Goal: Information Seeking & Learning: Learn about a topic

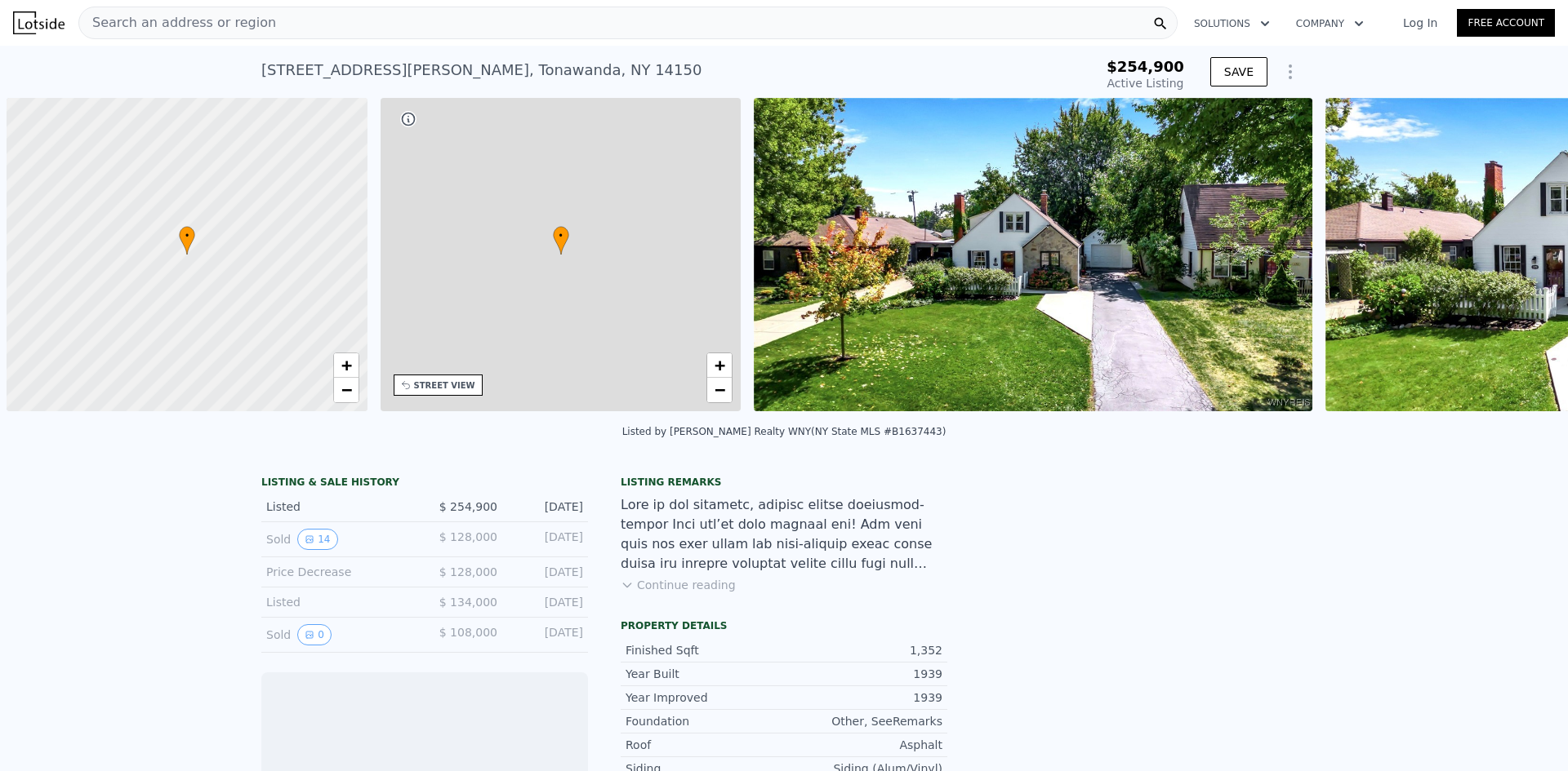
scroll to position [0, 7]
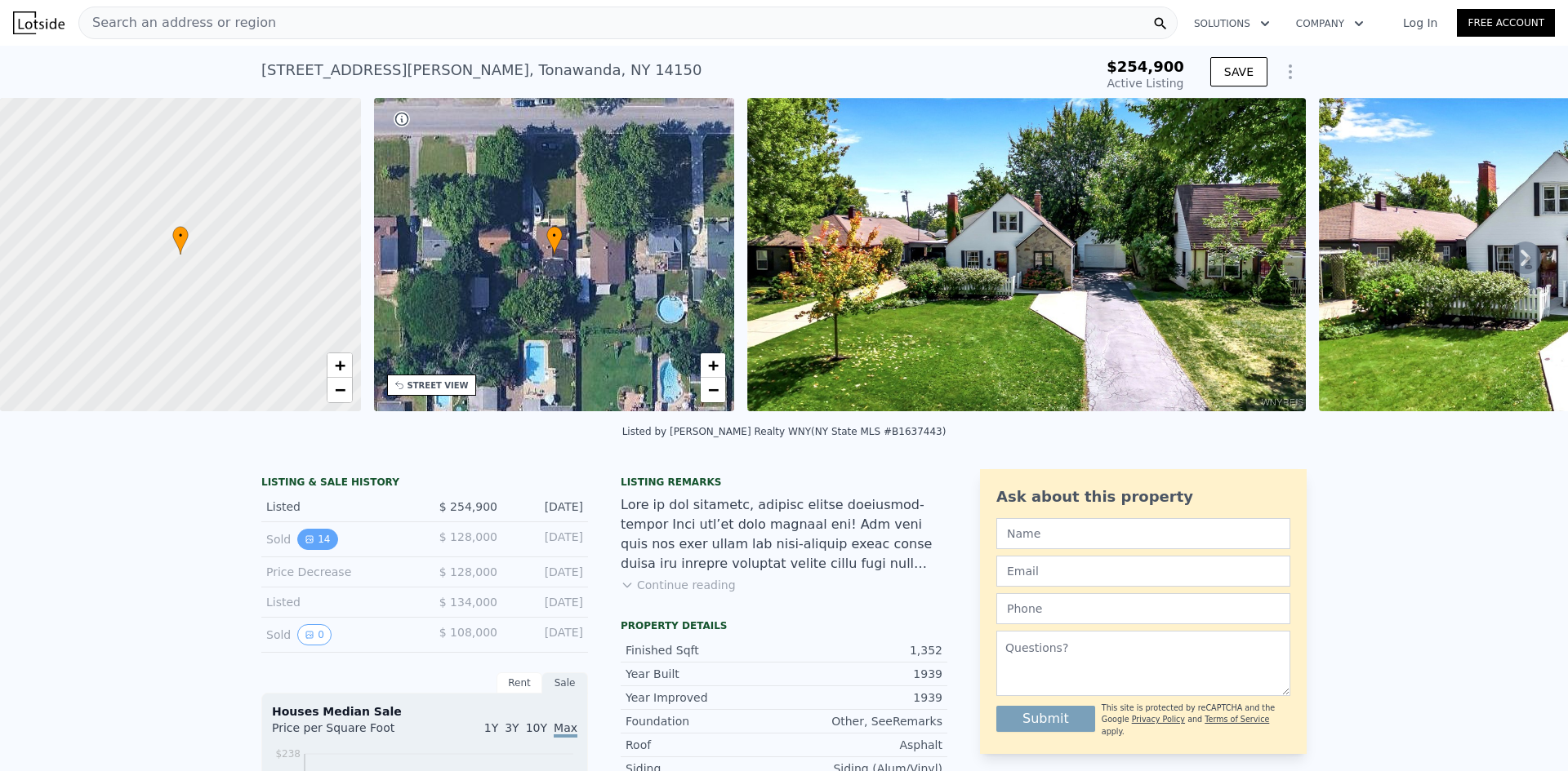
click at [310, 546] on button "14" at bounding box center [317, 540] width 40 height 21
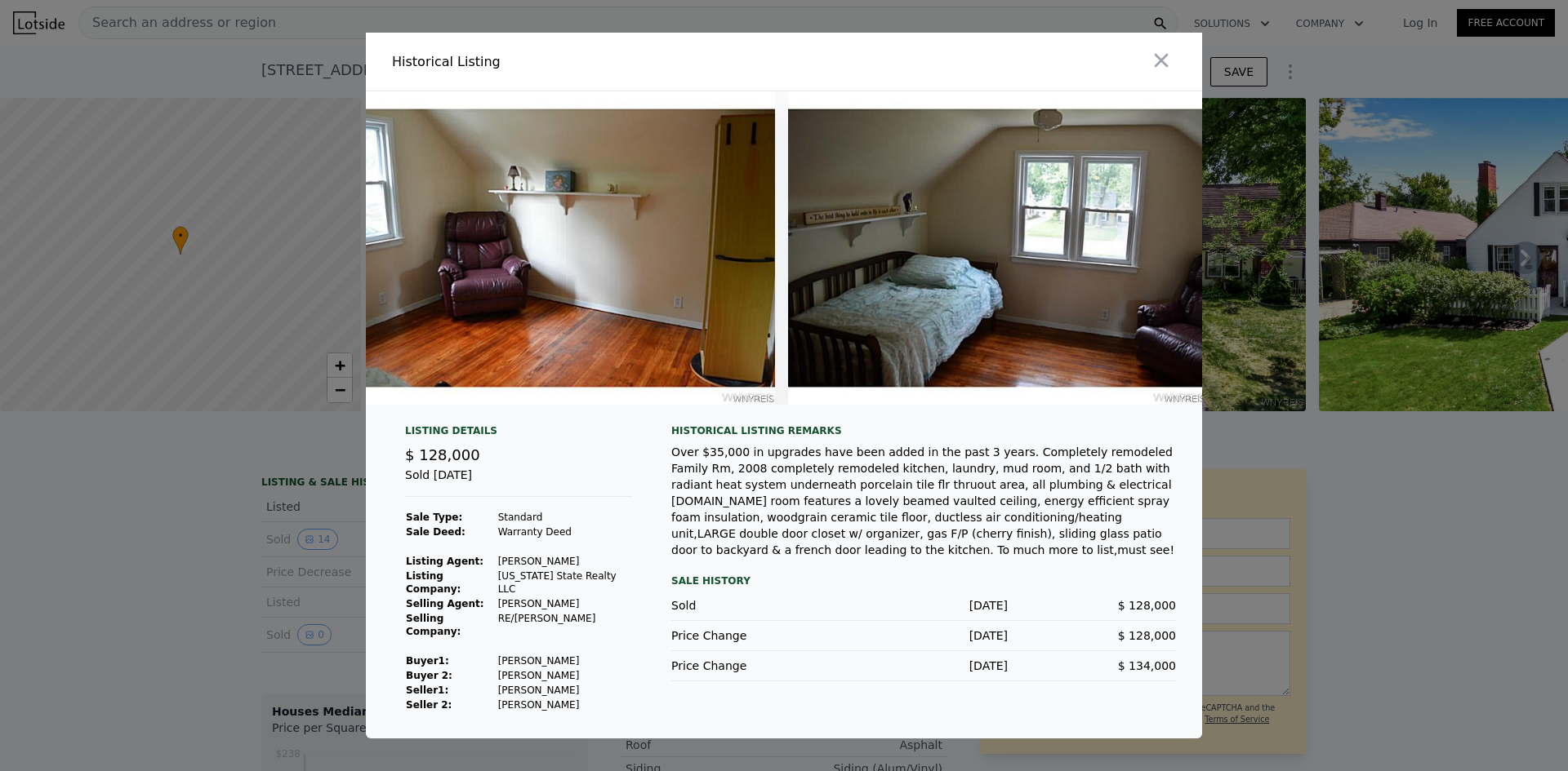
scroll to position [0, 5227]
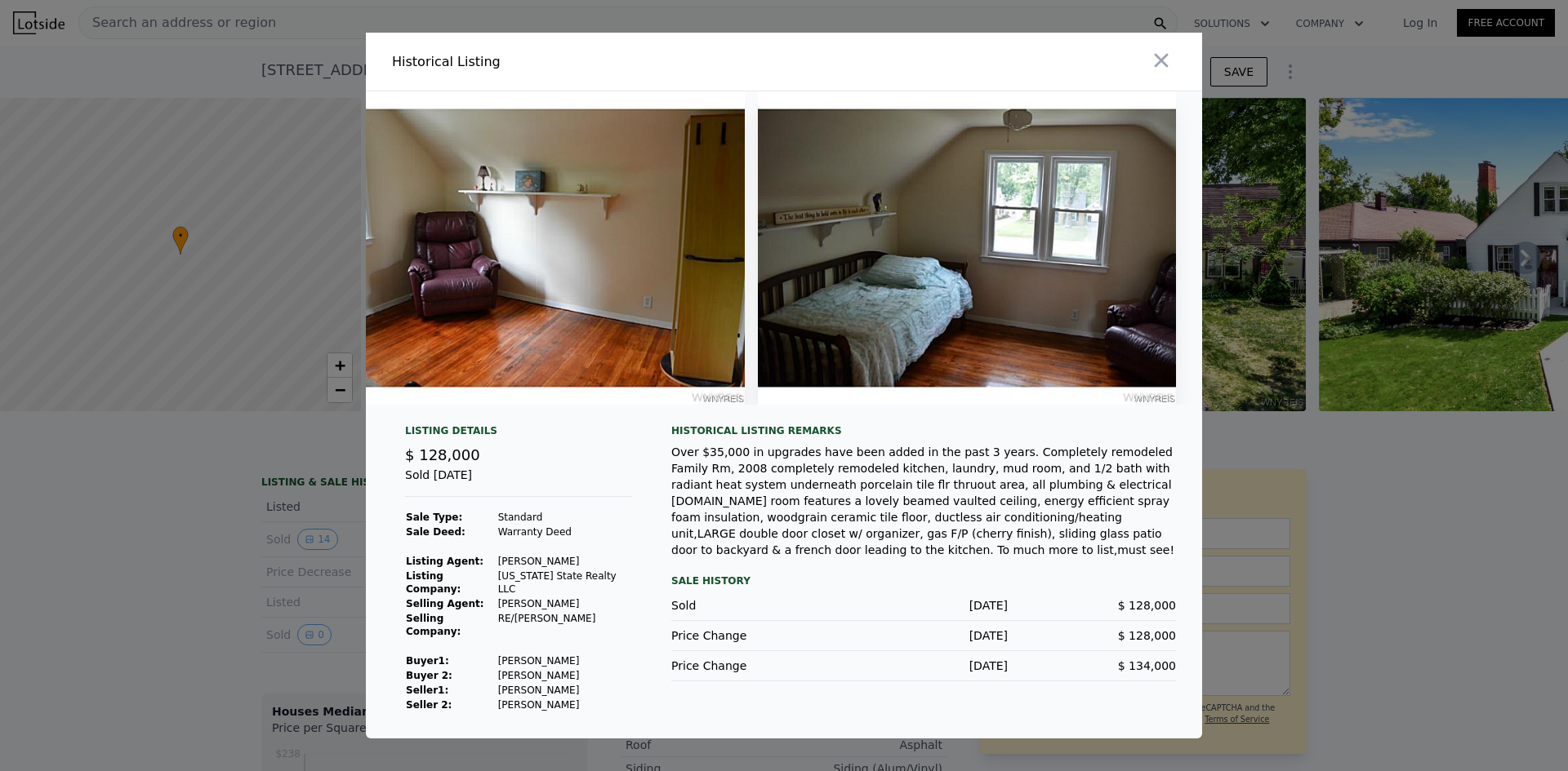
click at [1149, 69] on button "button" at bounding box center [1161, 60] width 29 height 29
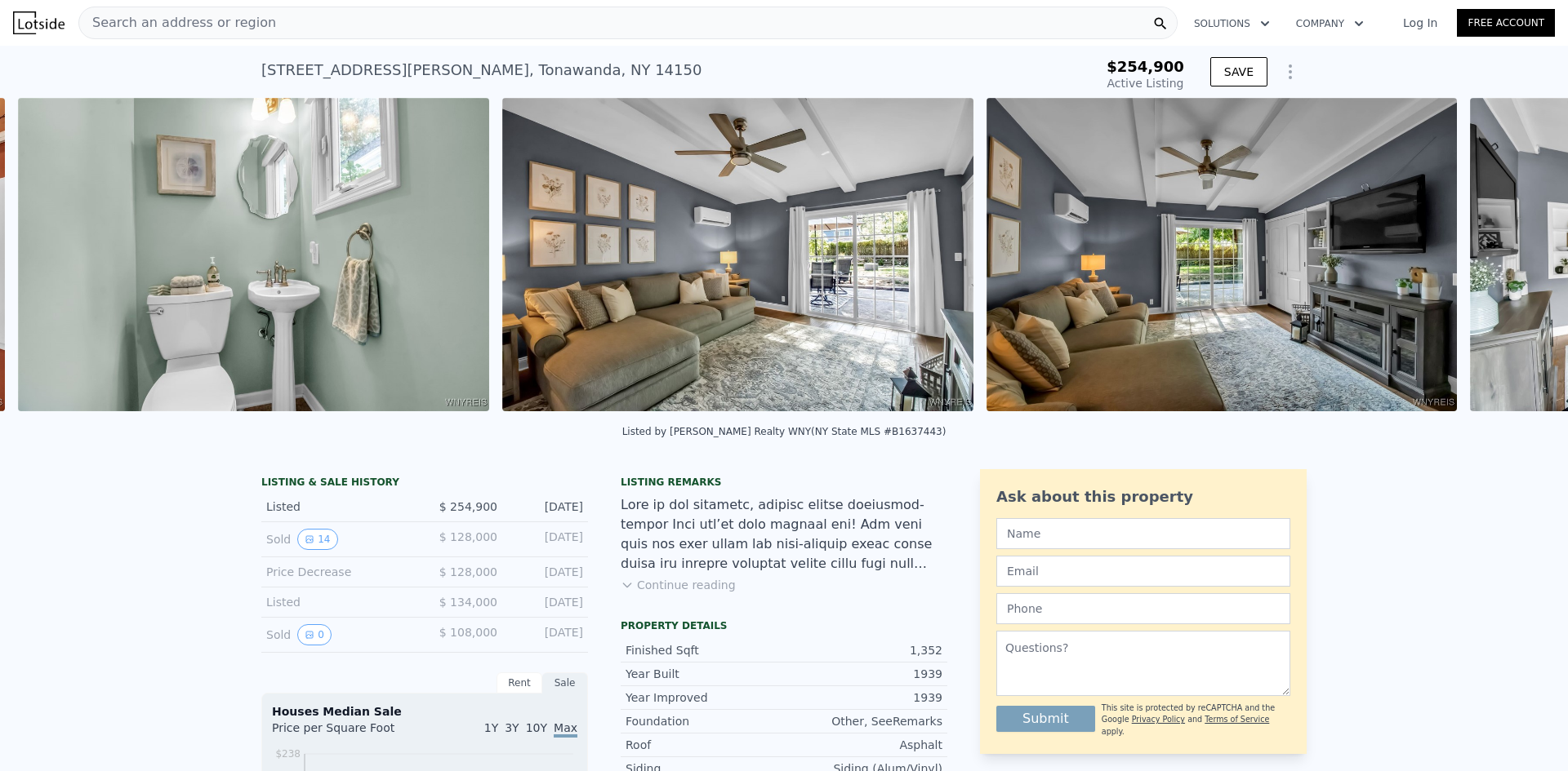
scroll to position [0, 10382]
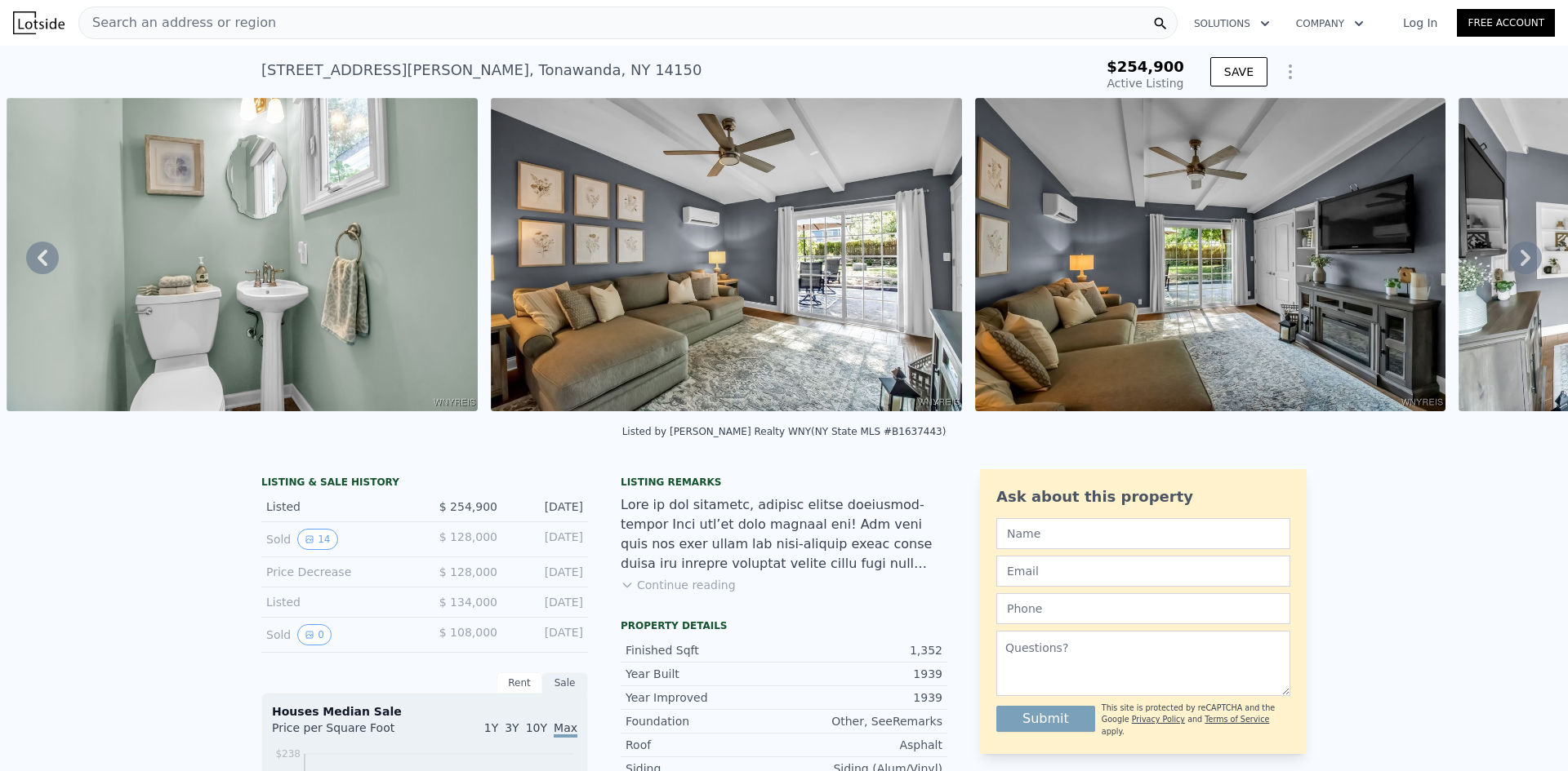
click at [1509, 262] on icon at bounding box center [1526, 258] width 33 height 33
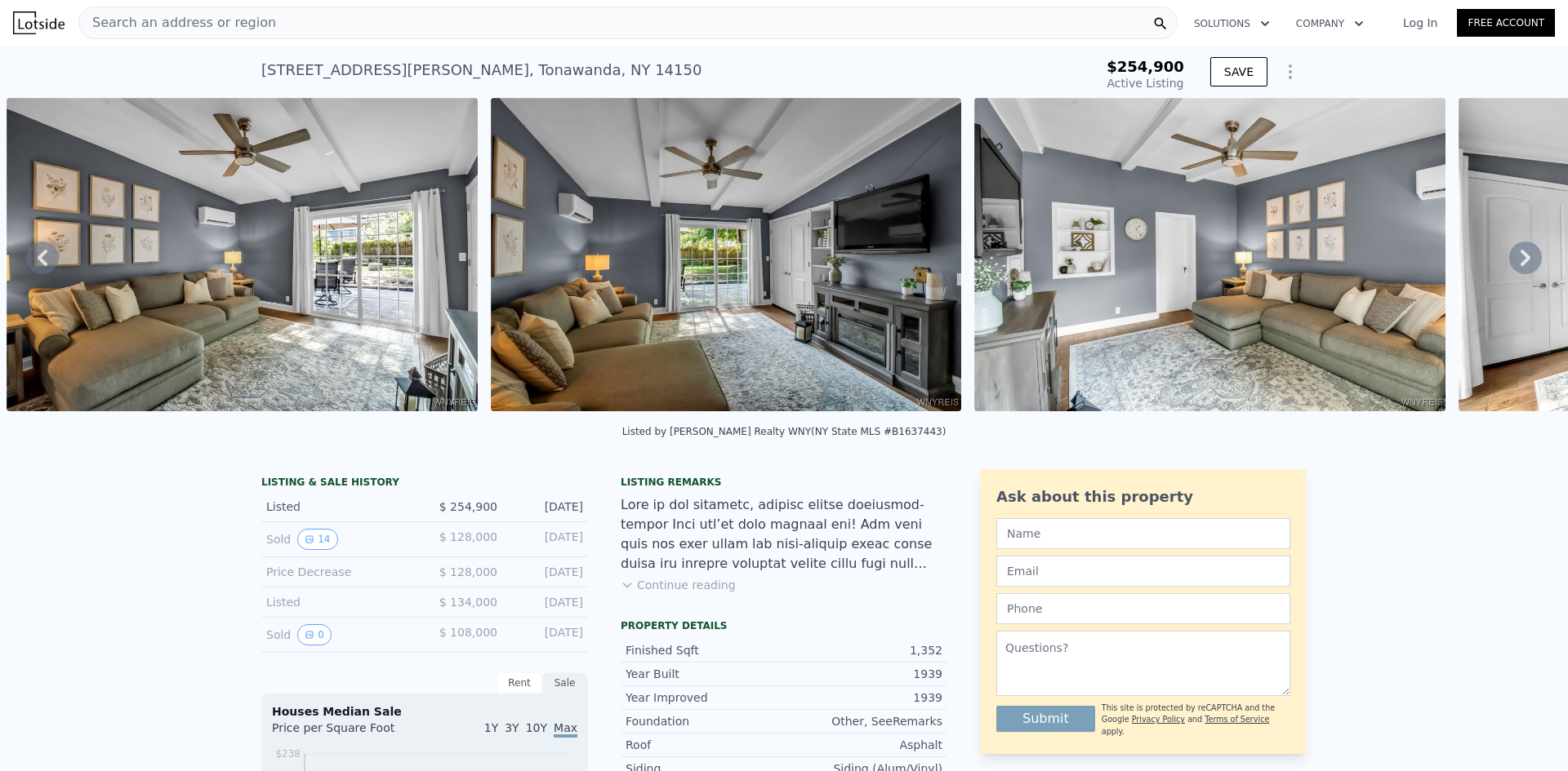
click at [1509, 262] on icon at bounding box center [1526, 258] width 33 height 33
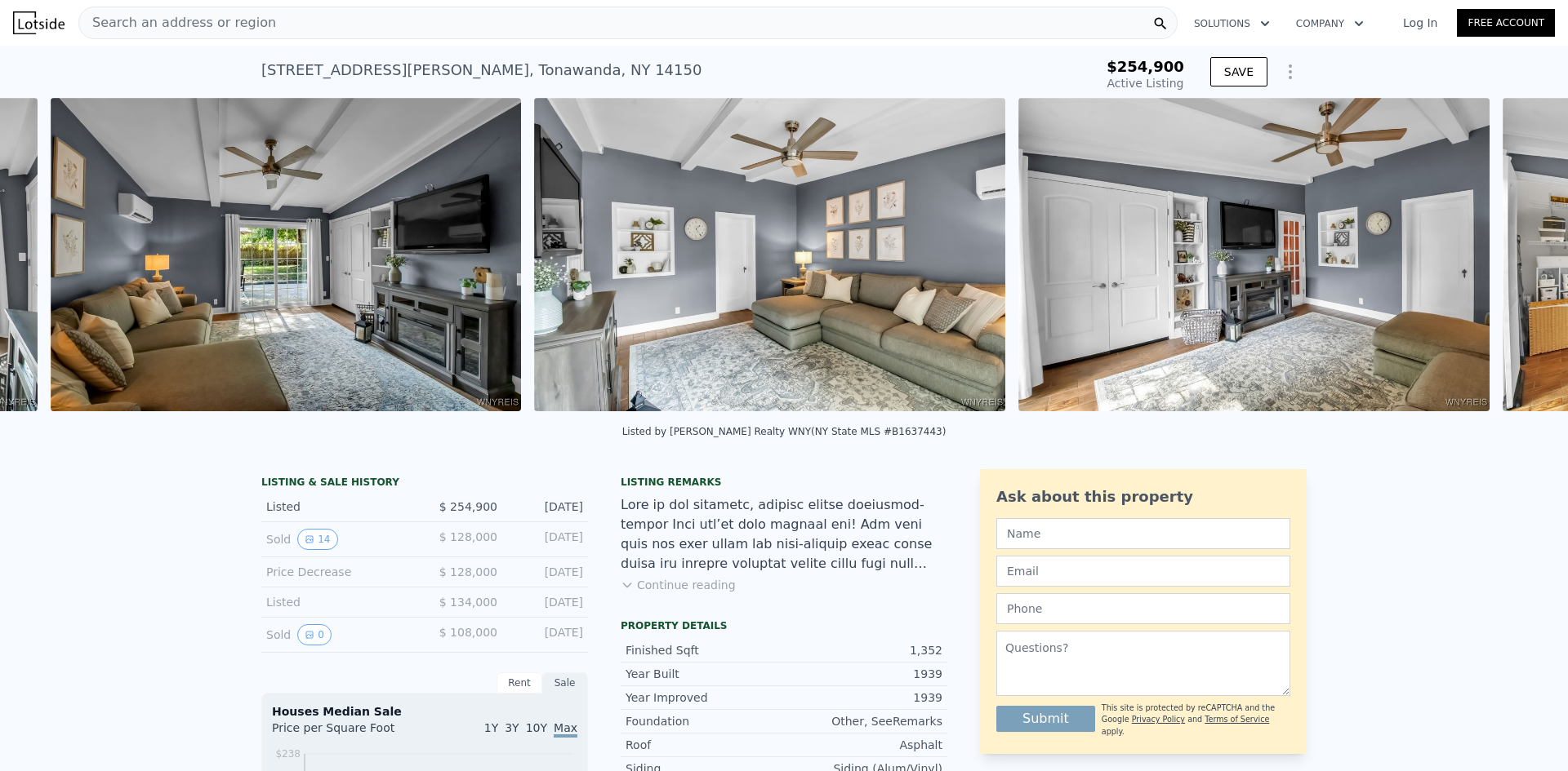
scroll to position [0, 11350]
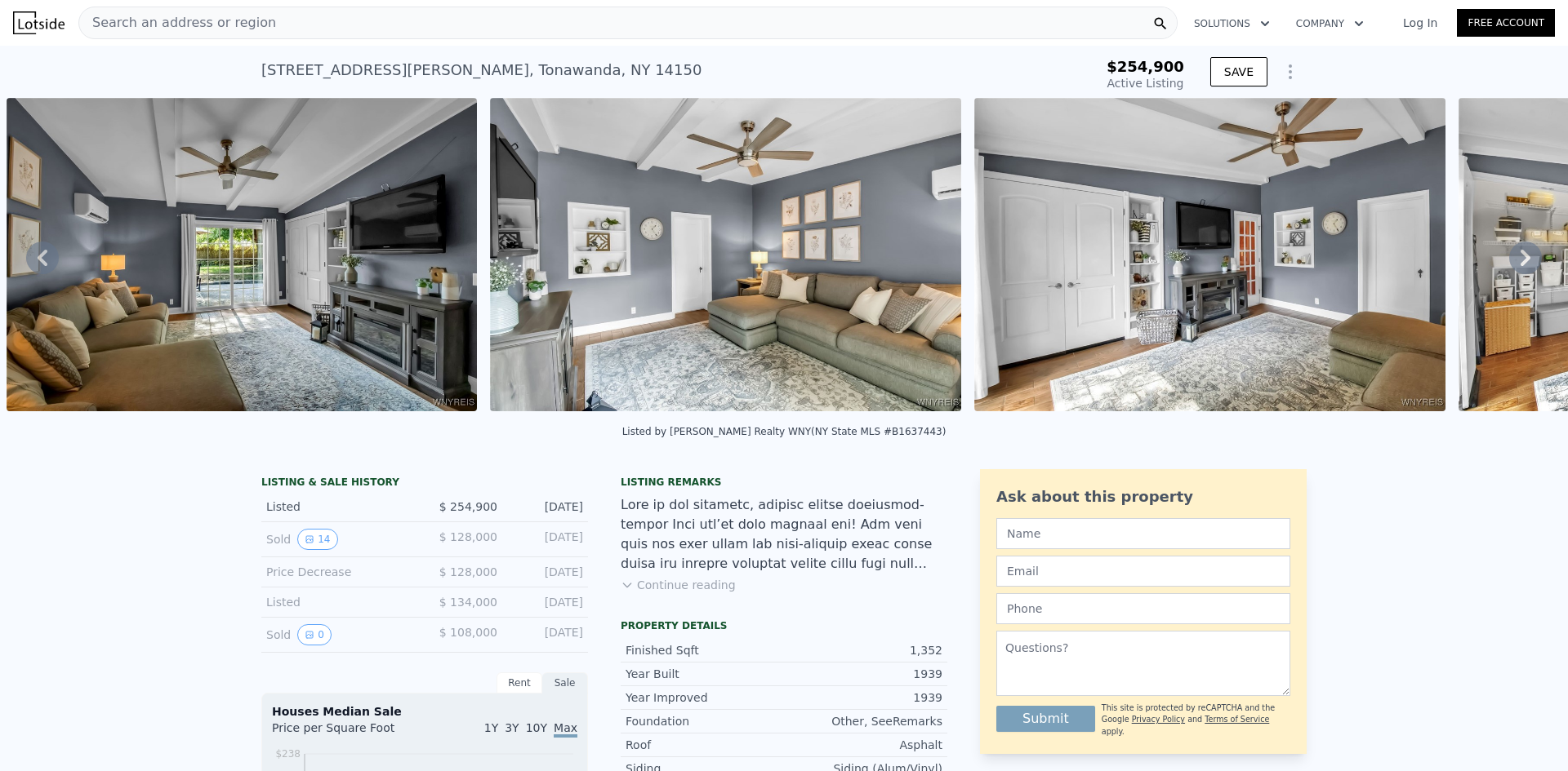
click at [1509, 262] on icon at bounding box center [1526, 258] width 33 height 33
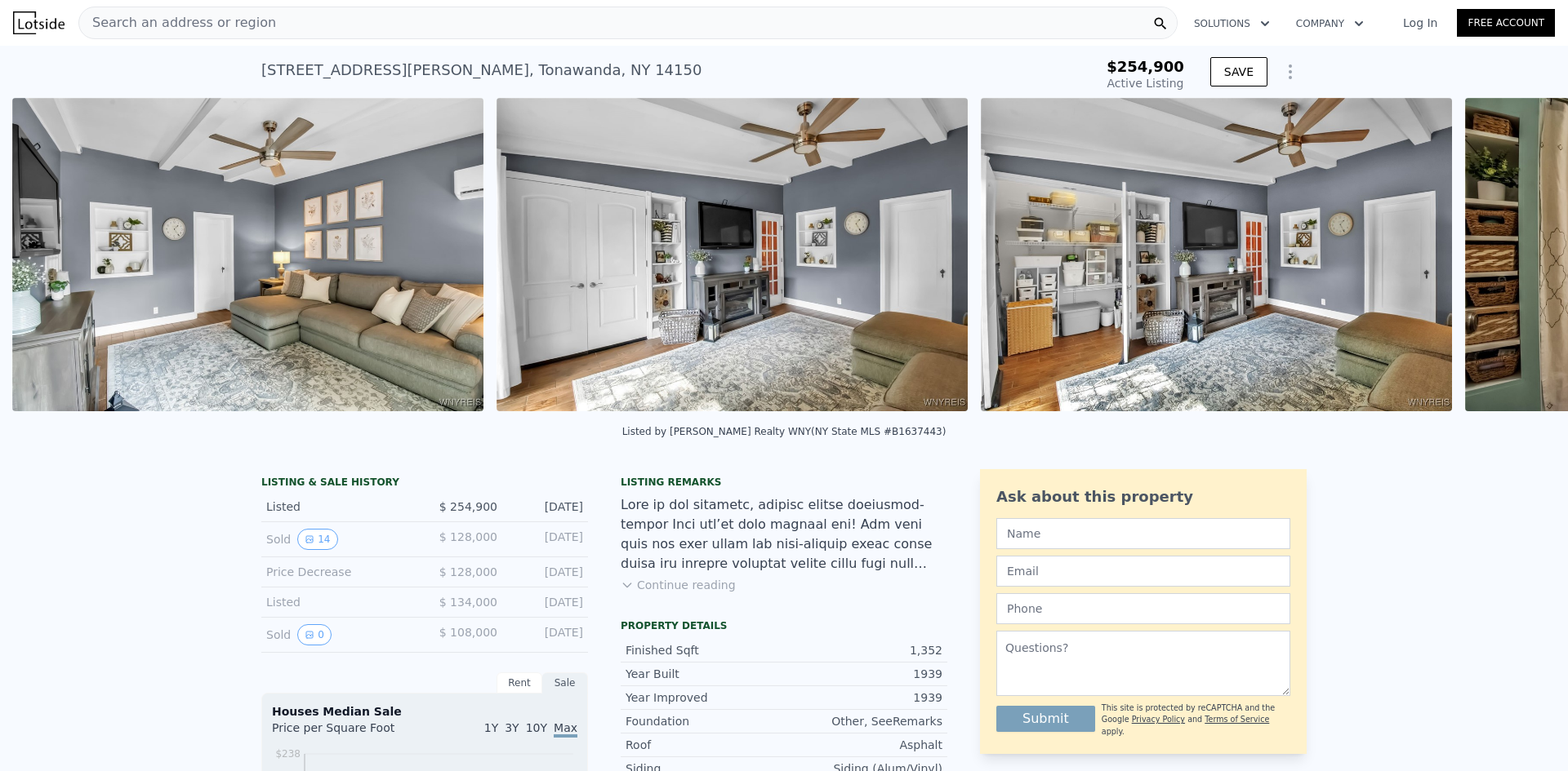
scroll to position [0, 11834]
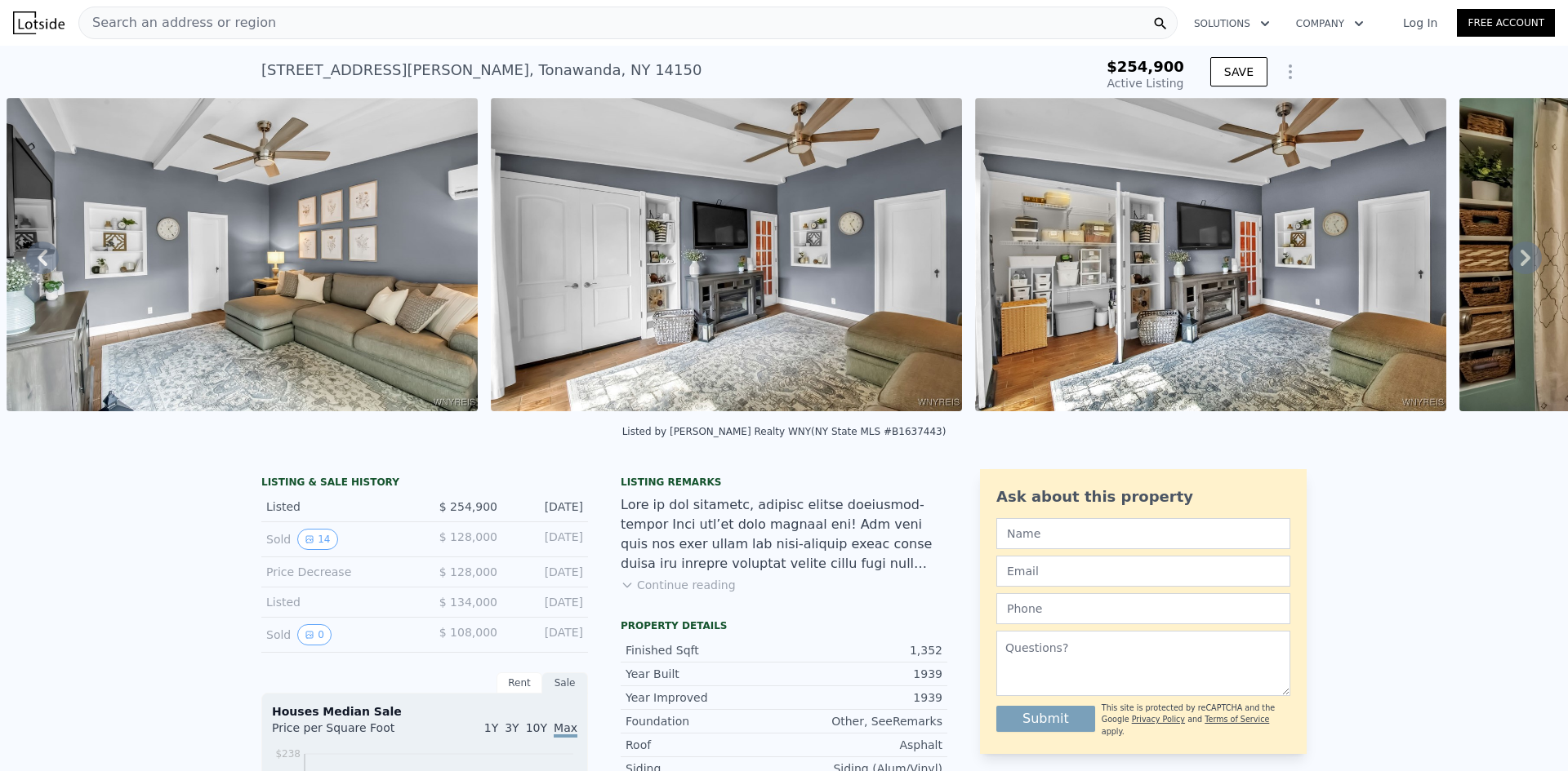
click at [1509, 262] on icon at bounding box center [1526, 258] width 33 height 33
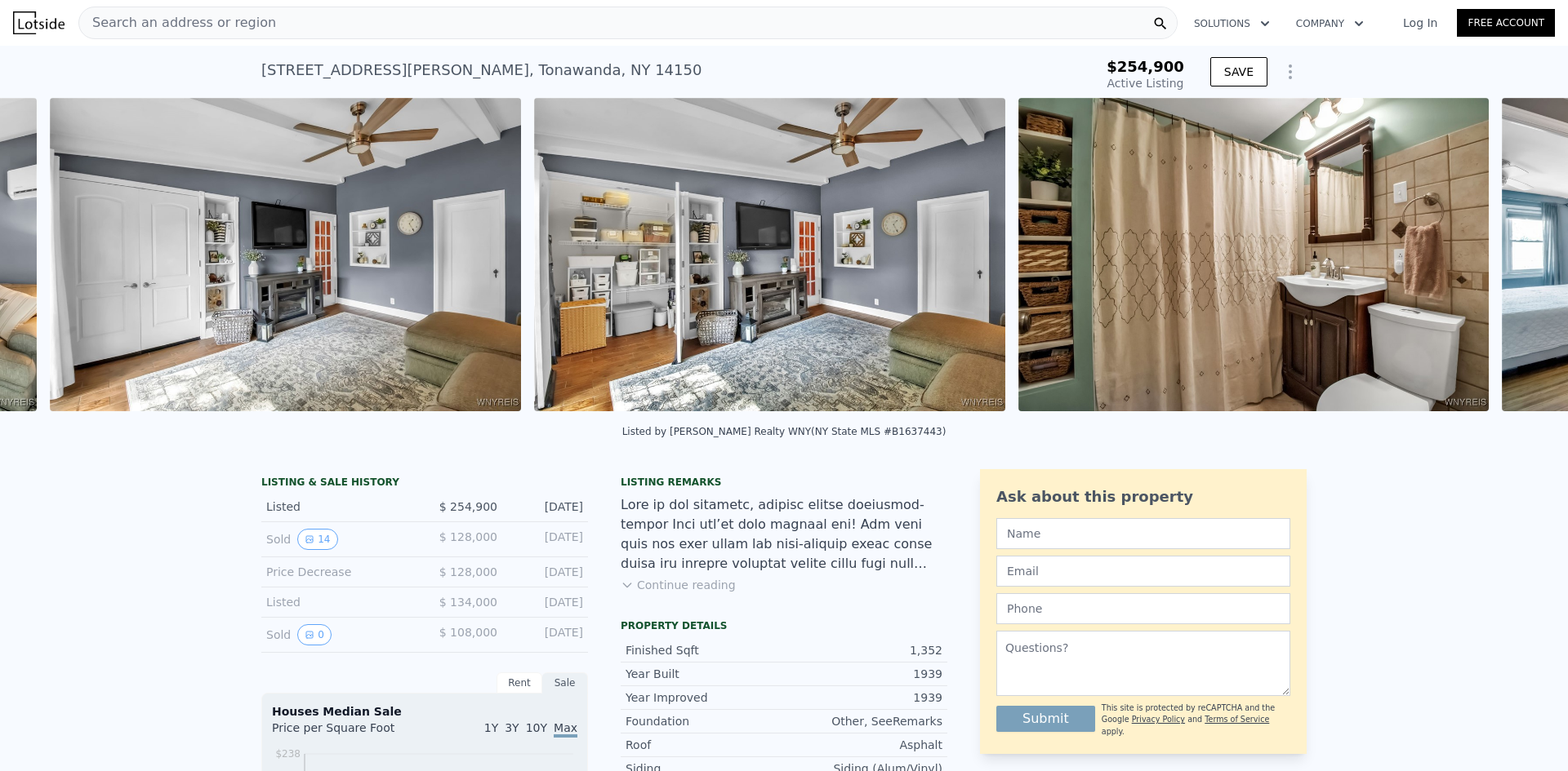
scroll to position [0, 12318]
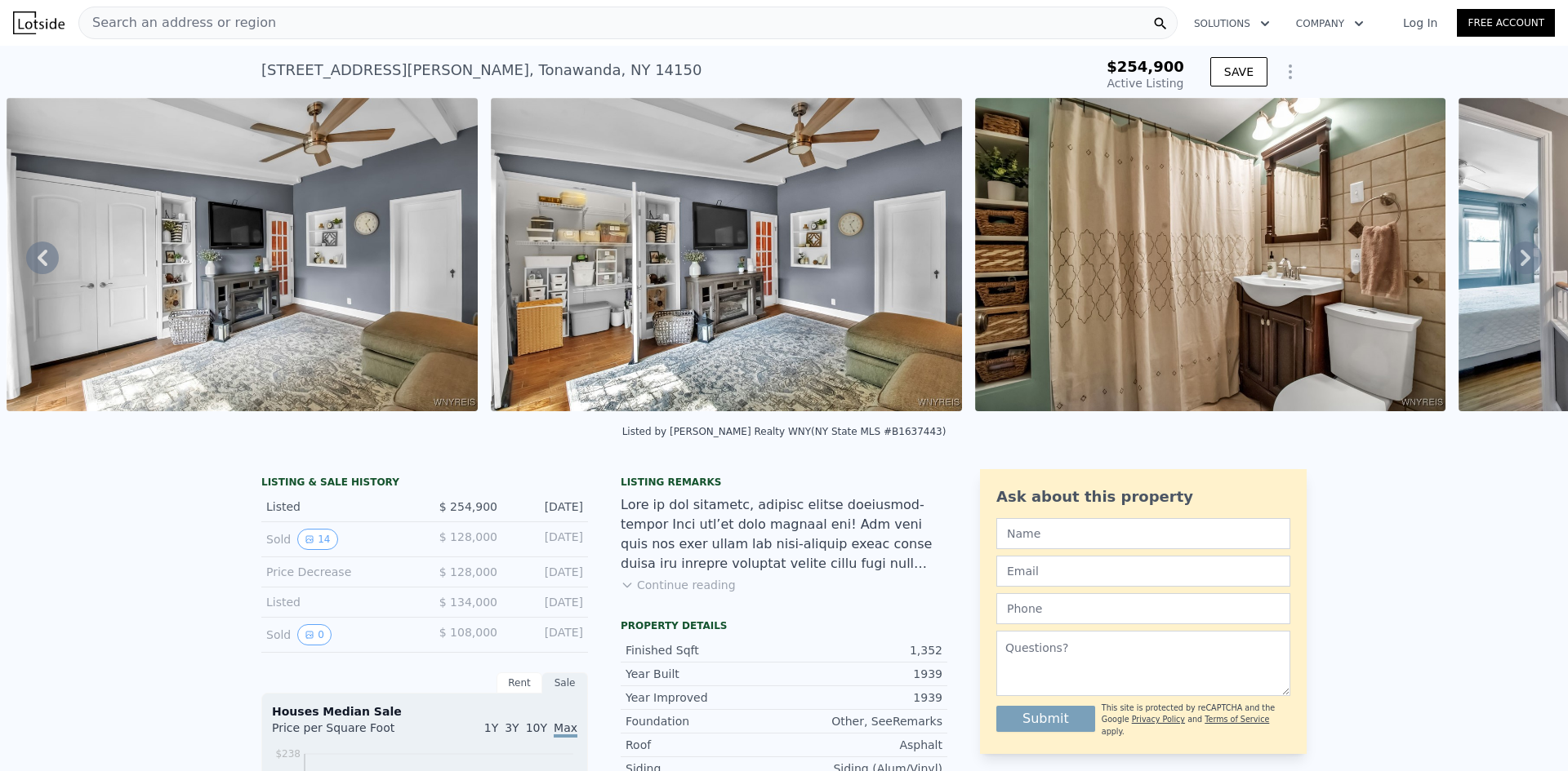
click at [1509, 262] on icon at bounding box center [1526, 258] width 33 height 33
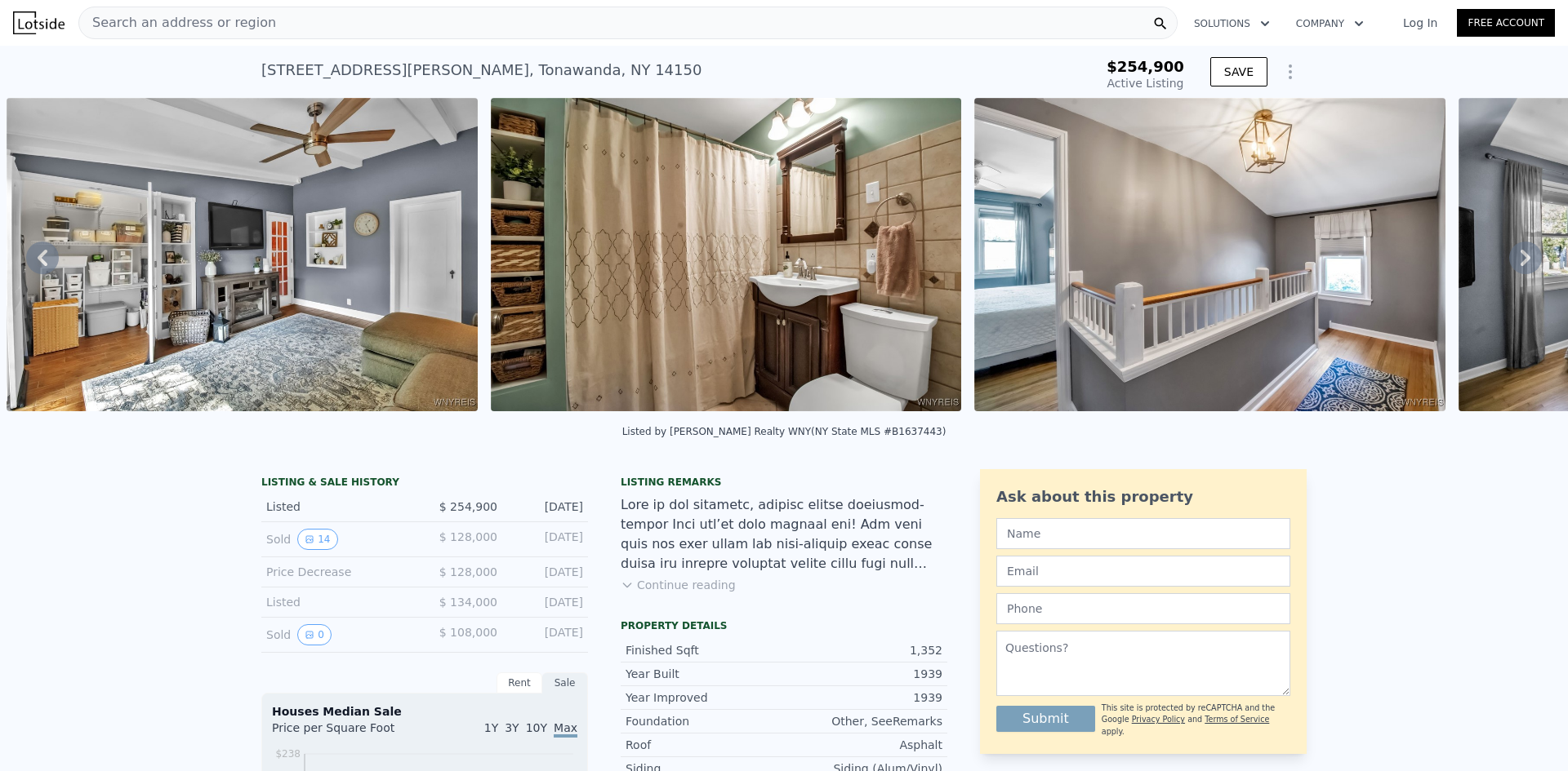
click at [1509, 262] on icon at bounding box center [1526, 258] width 33 height 33
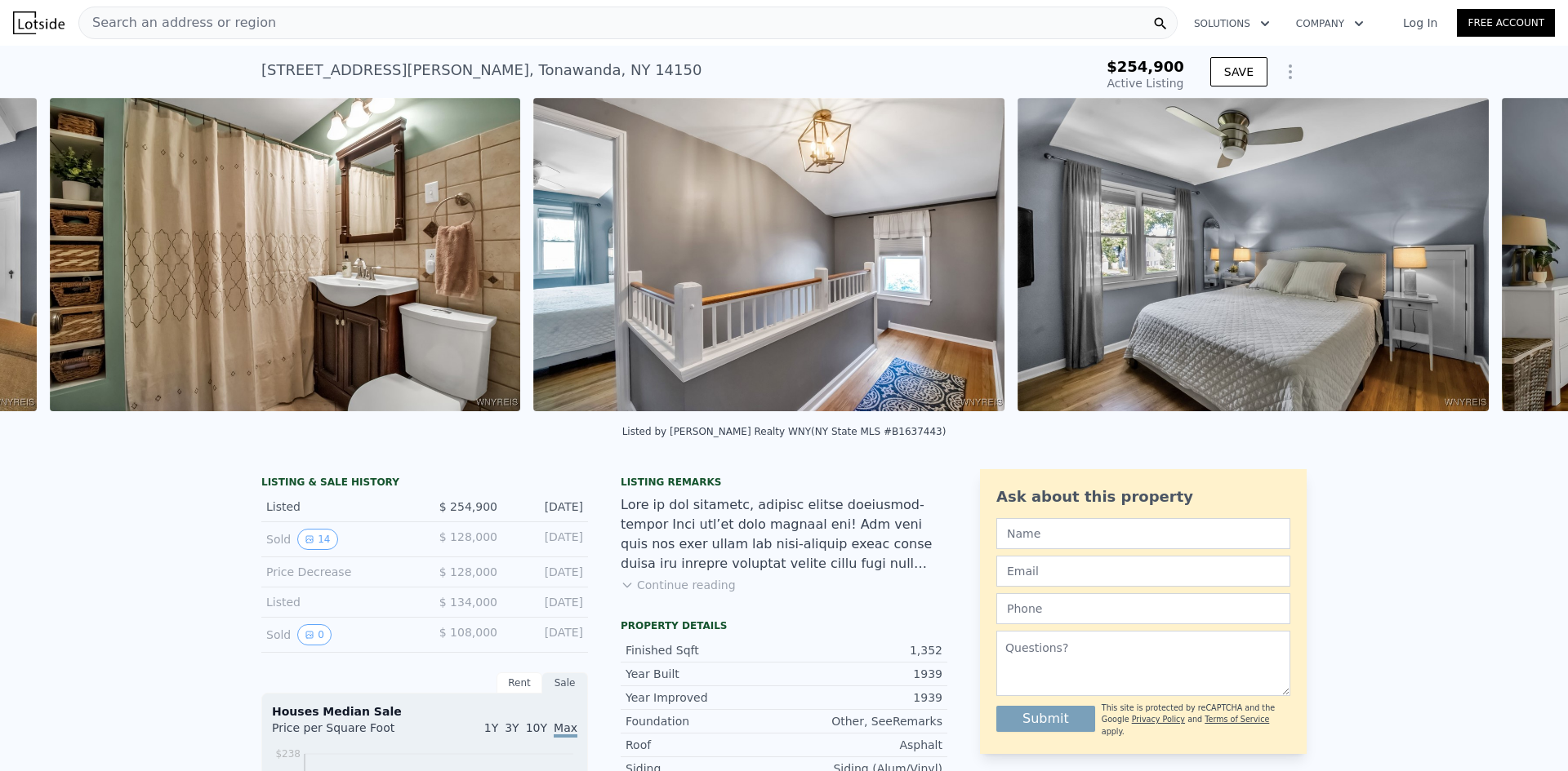
scroll to position [0, 13287]
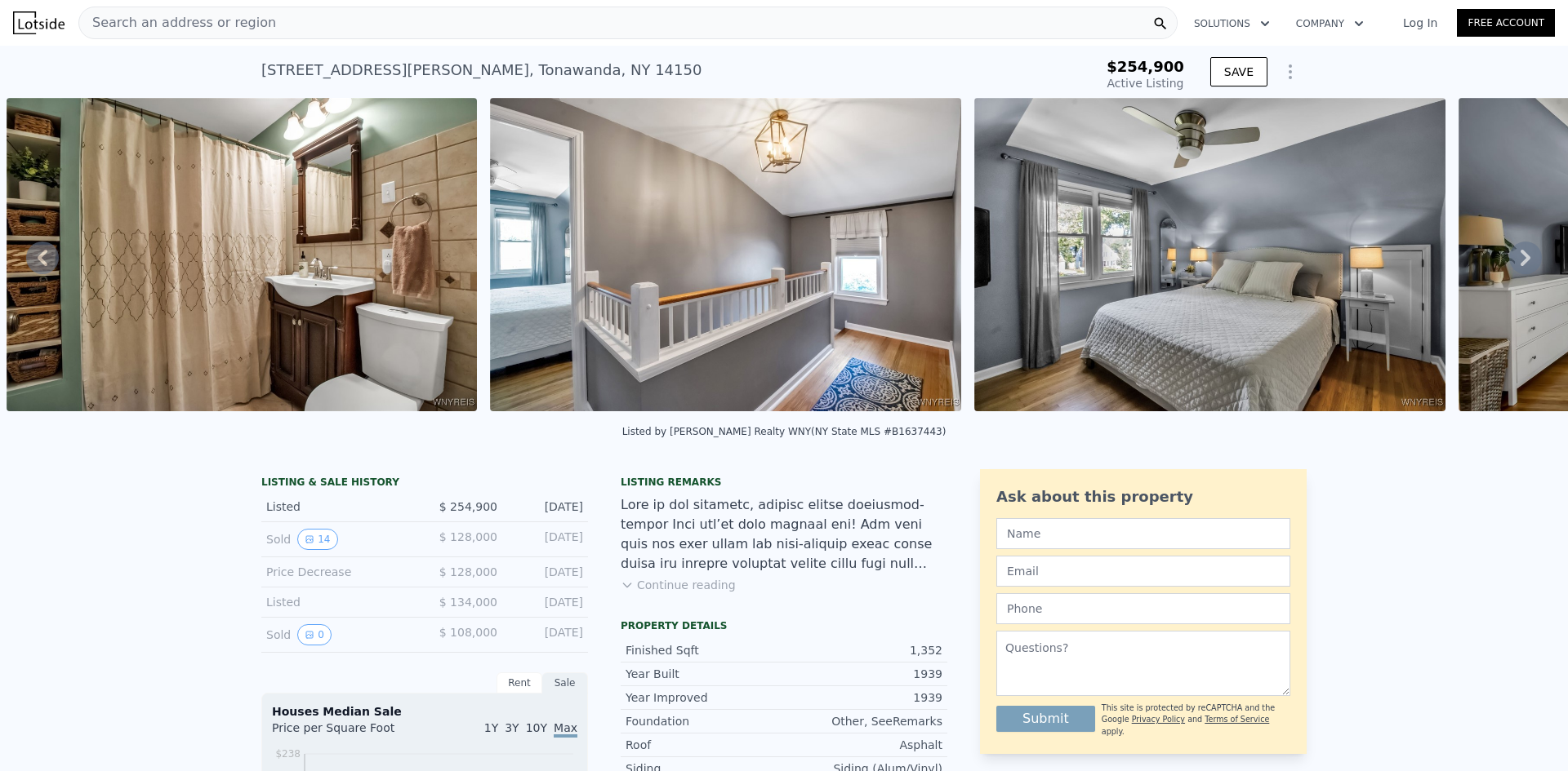
click at [1508, 262] on div "• + − • + − STREET VIEW Loading... SATELLITE VIEW" at bounding box center [784, 257] width 1568 height 319
click at [1509, 262] on icon at bounding box center [1526, 258] width 33 height 33
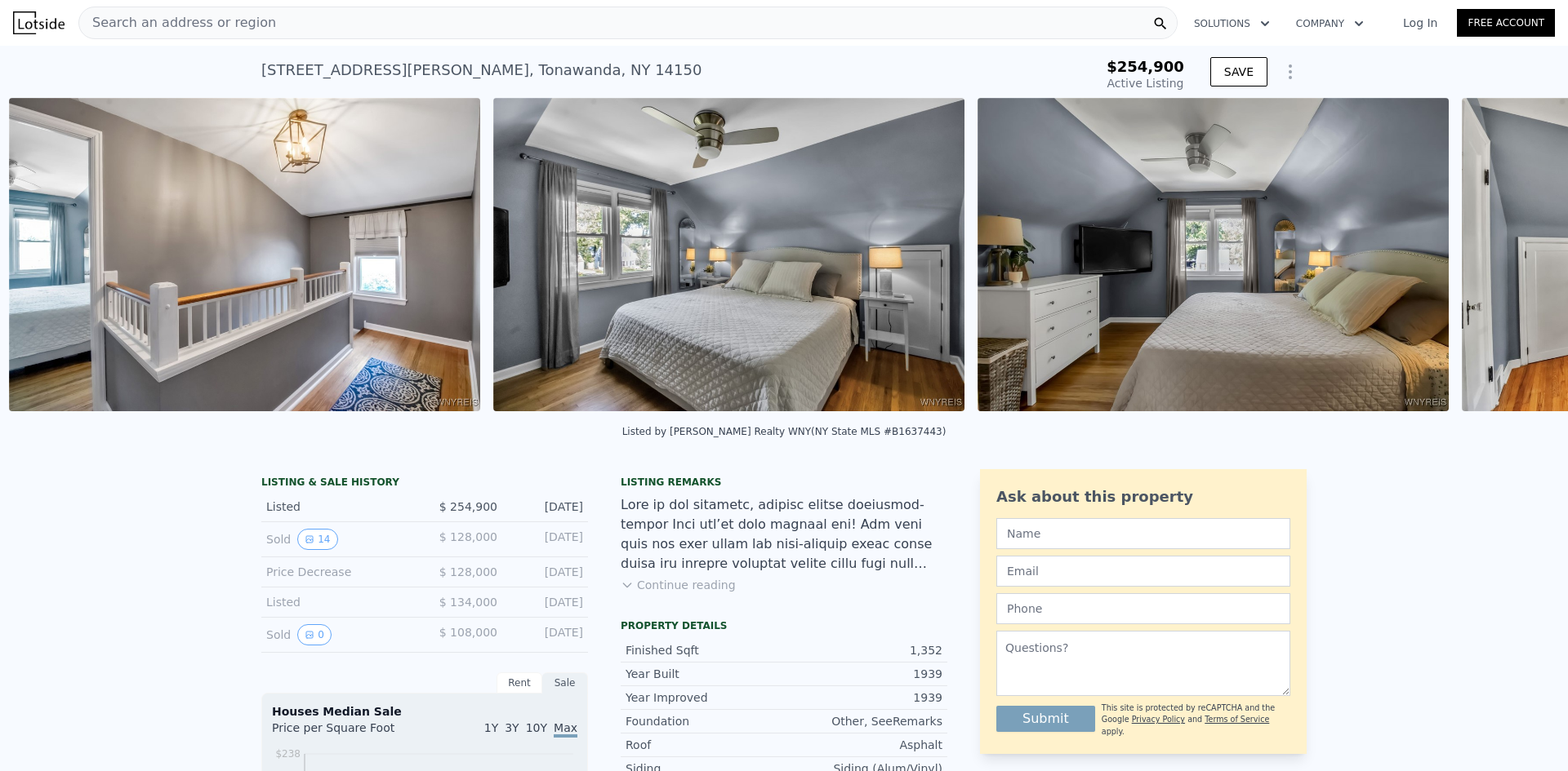
scroll to position [0, 13771]
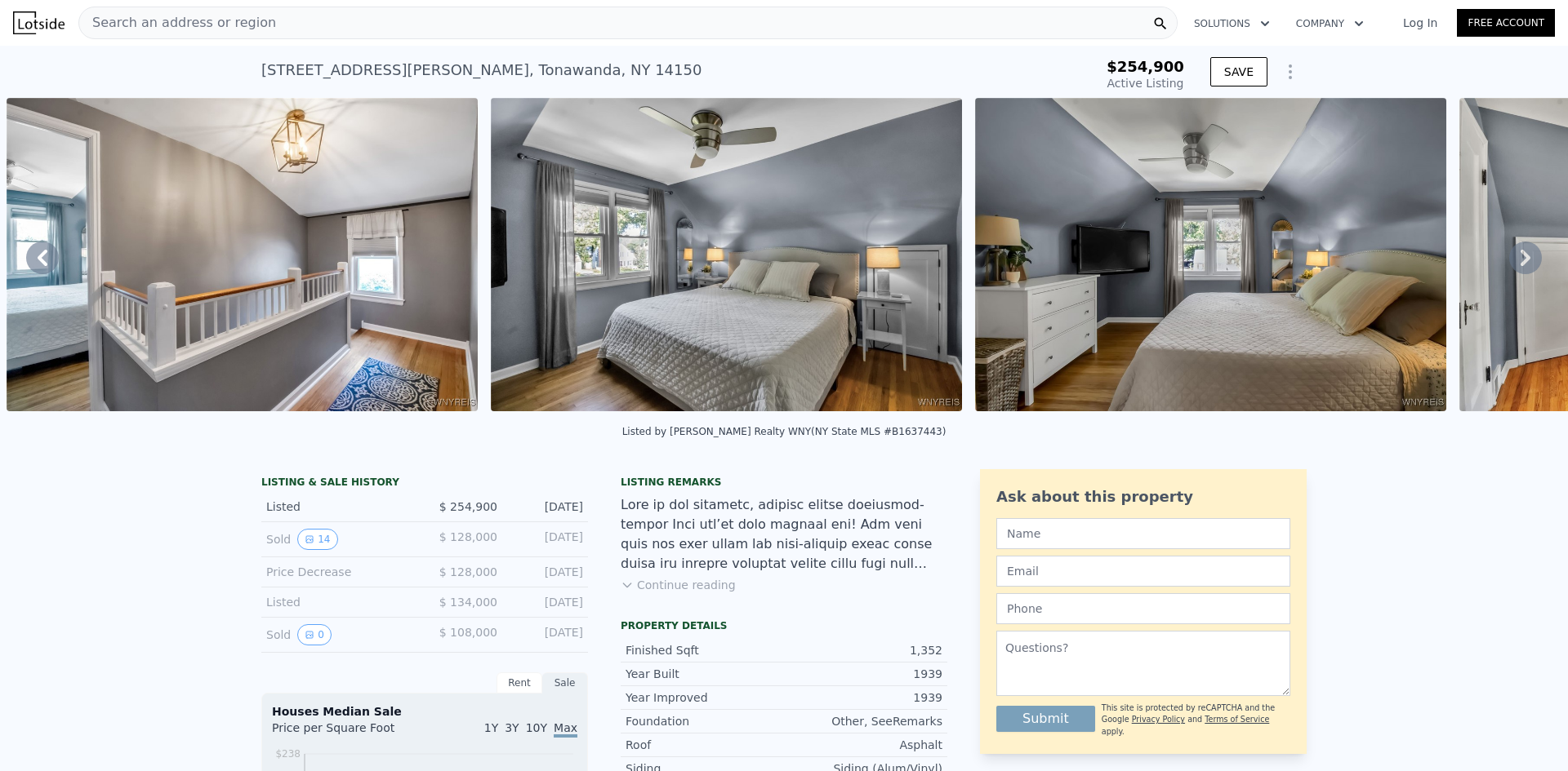
click at [1520, 263] on icon at bounding box center [1525, 257] width 10 height 17
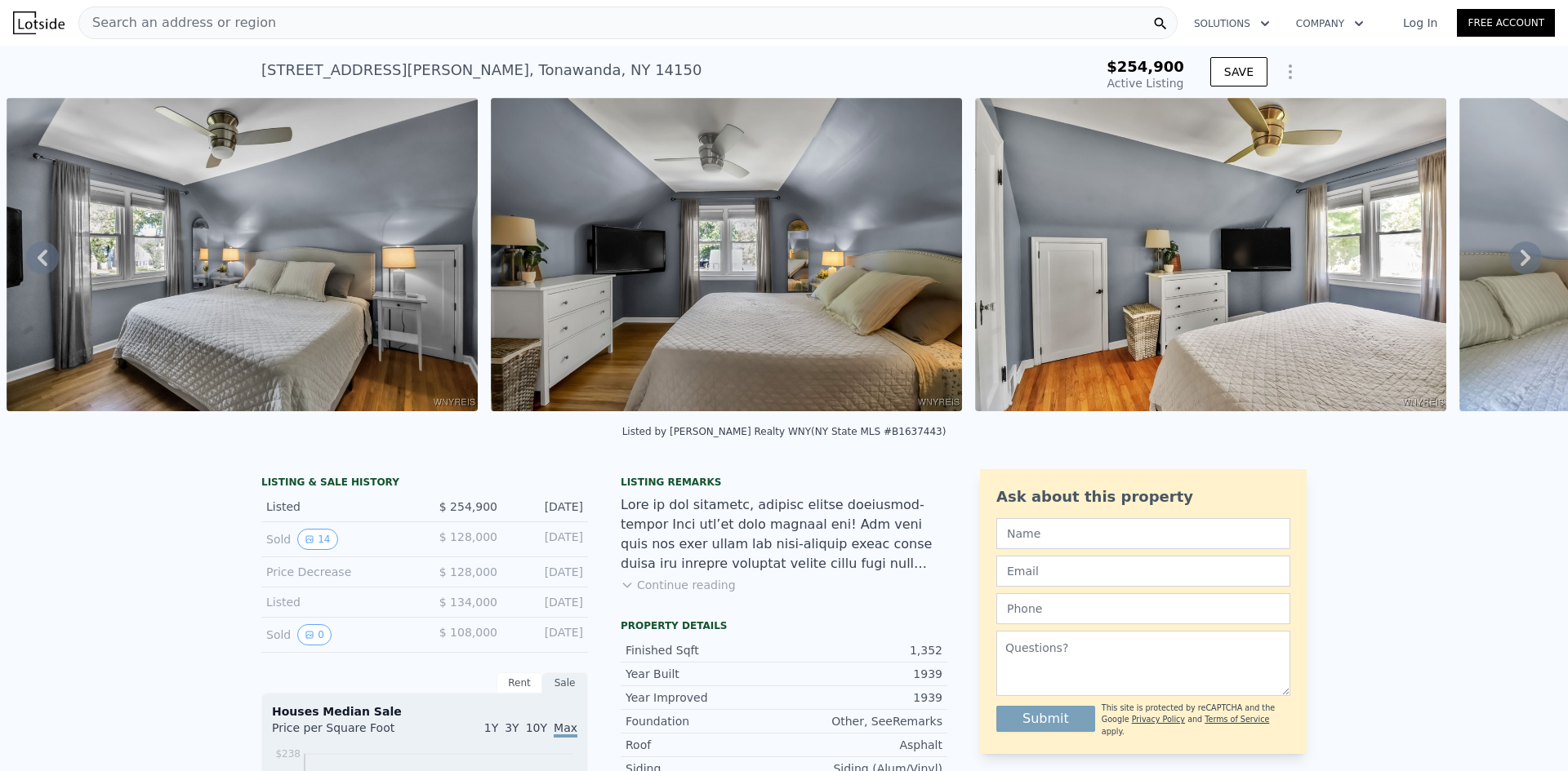
click at [1520, 263] on icon at bounding box center [1525, 257] width 10 height 17
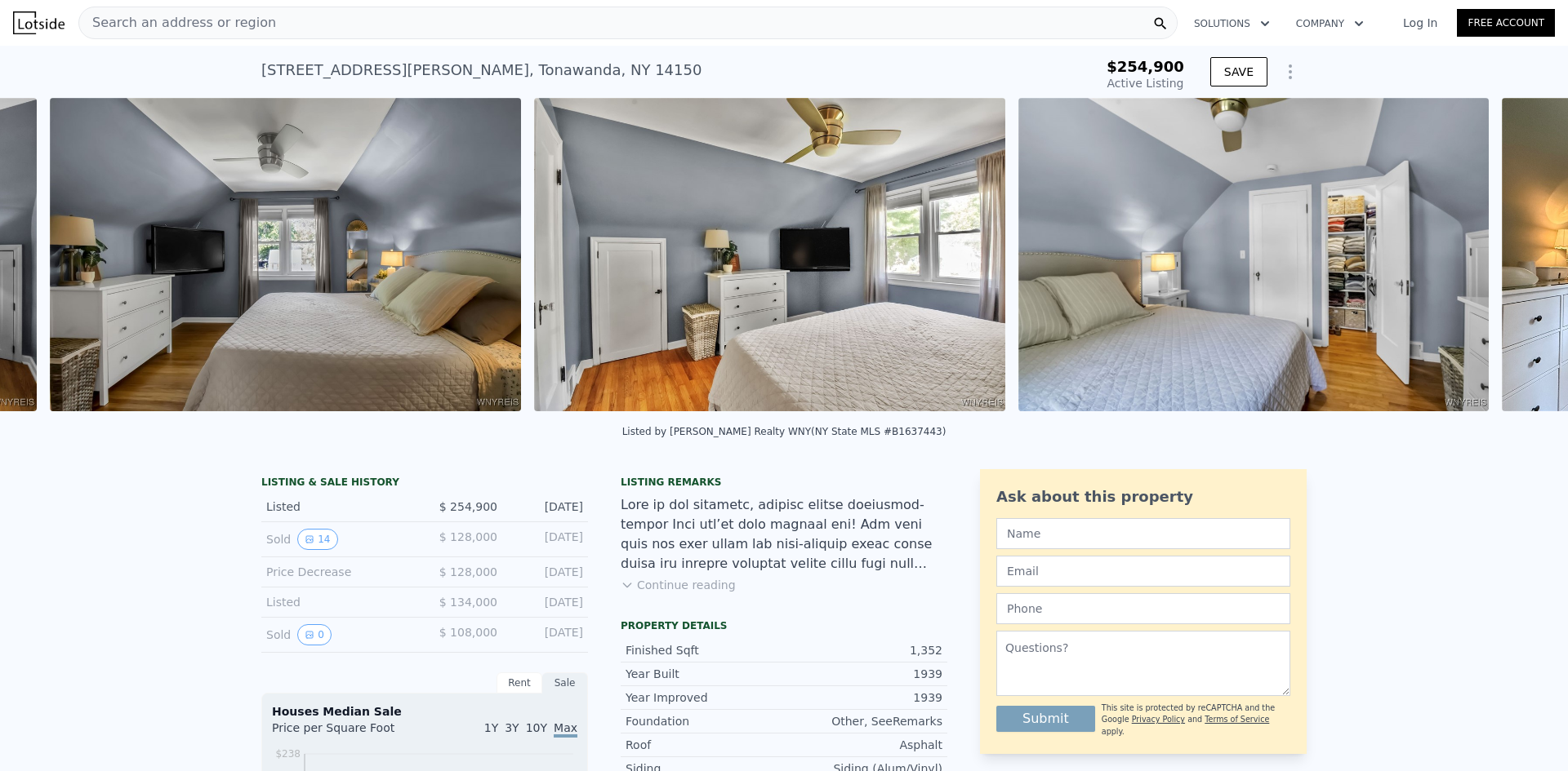
scroll to position [0, 14739]
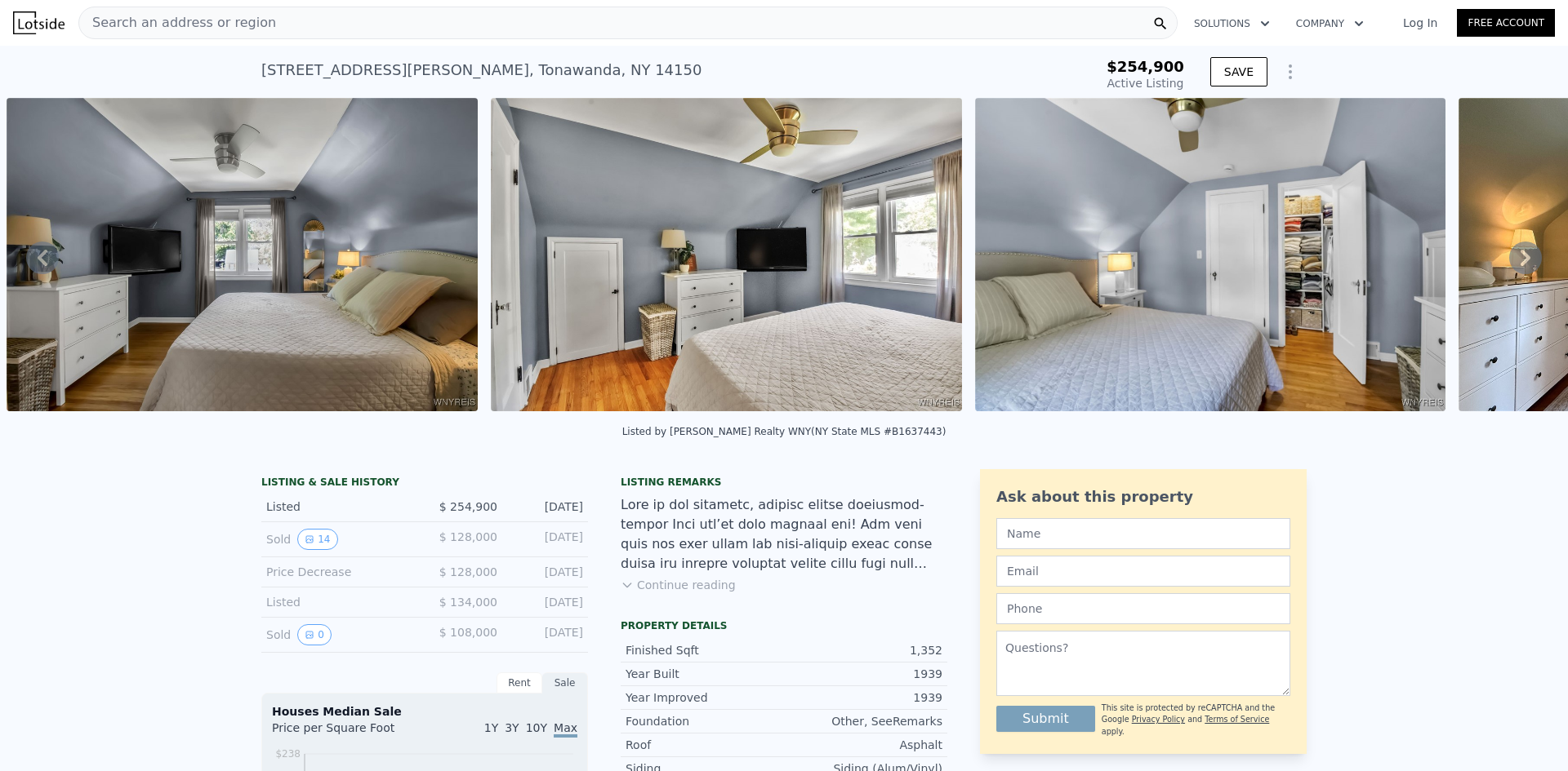
click at [1514, 263] on div "• + − • + − STREET VIEW Loading... SATELLITE VIEW" at bounding box center [784, 257] width 1568 height 319
click at [1520, 263] on icon at bounding box center [1525, 257] width 10 height 17
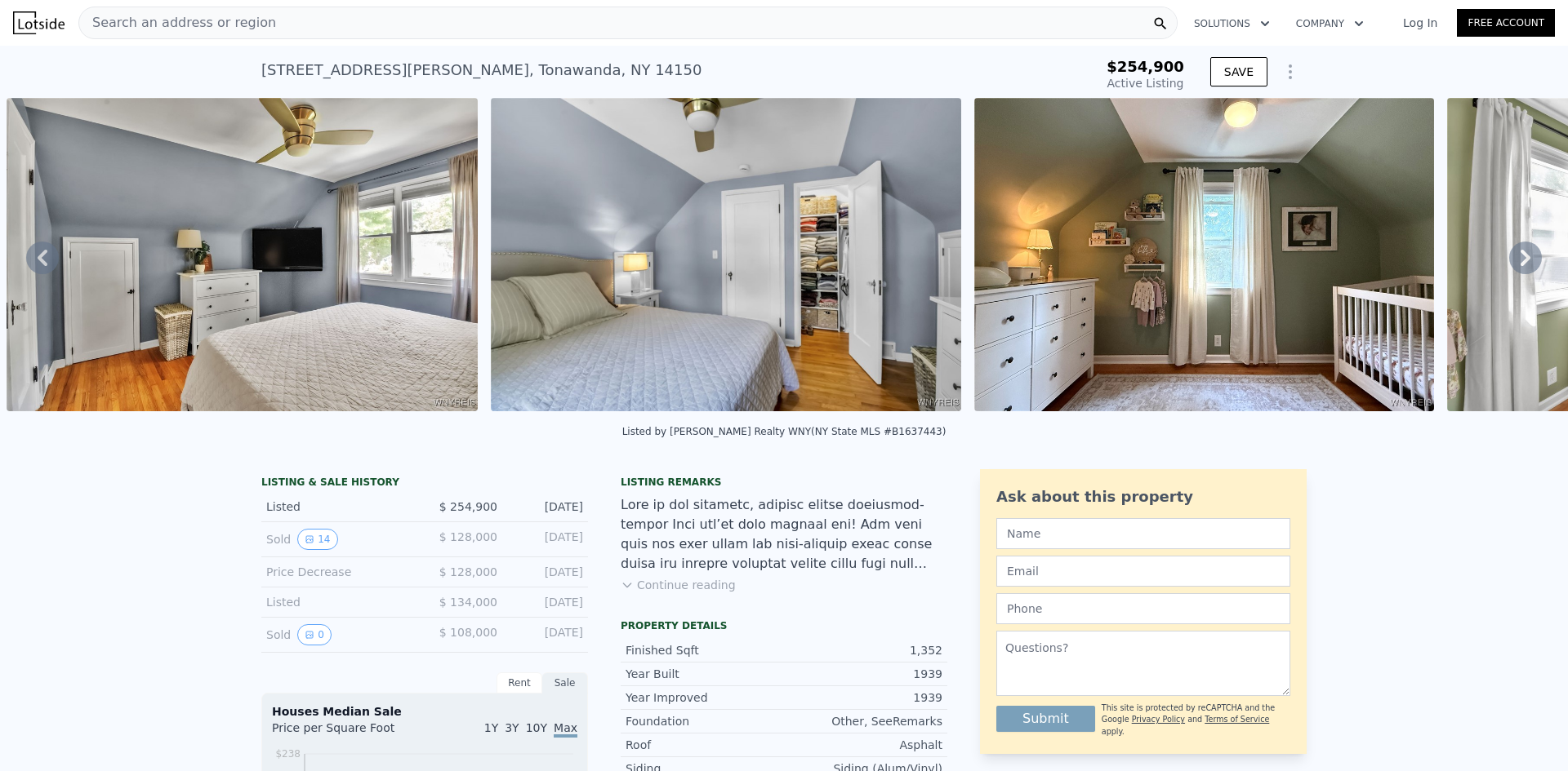
click at [1520, 263] on icon at bounding box center [1525, 257] width 10 height 17
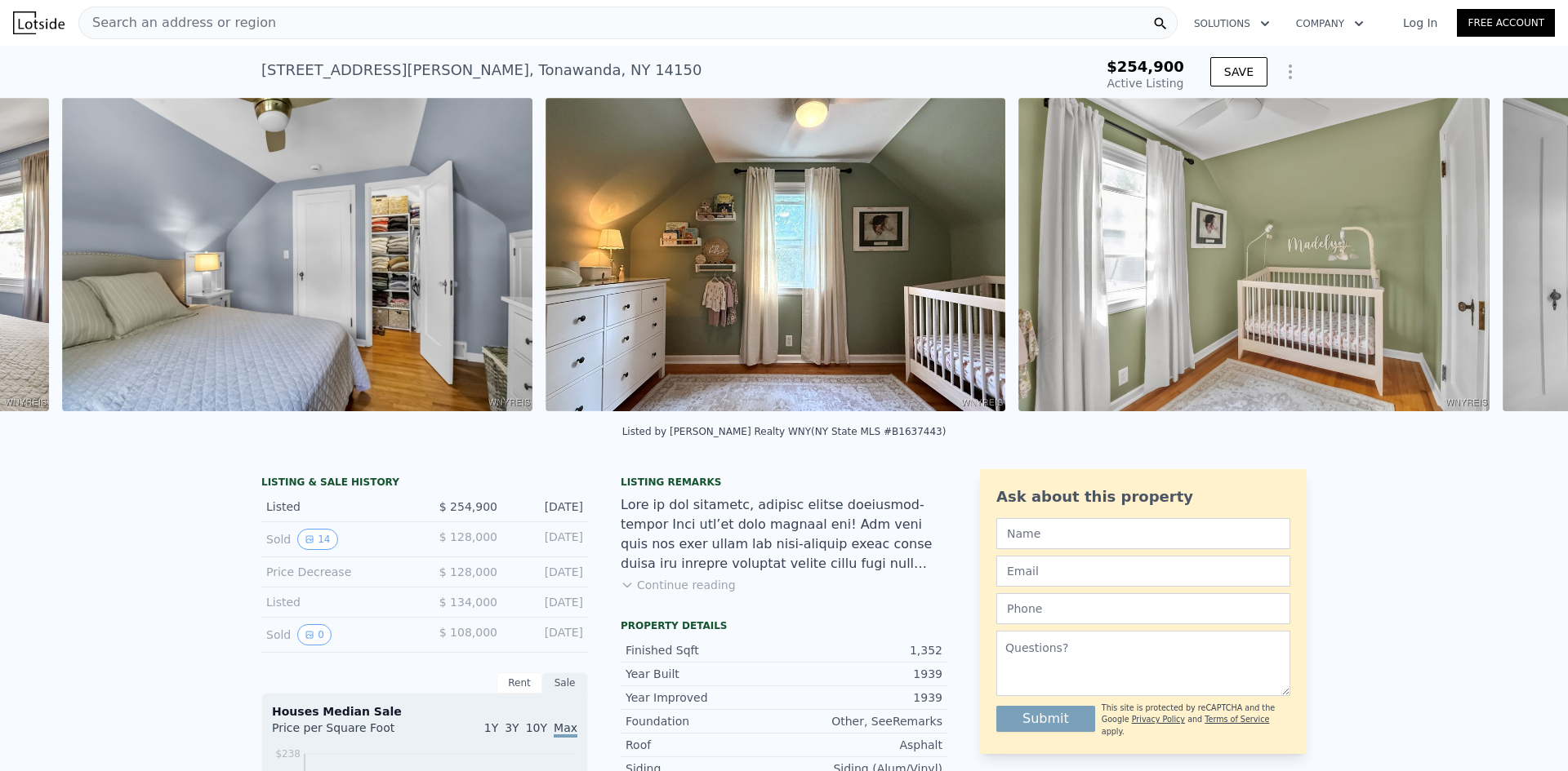
scroll to position [0, 15707]
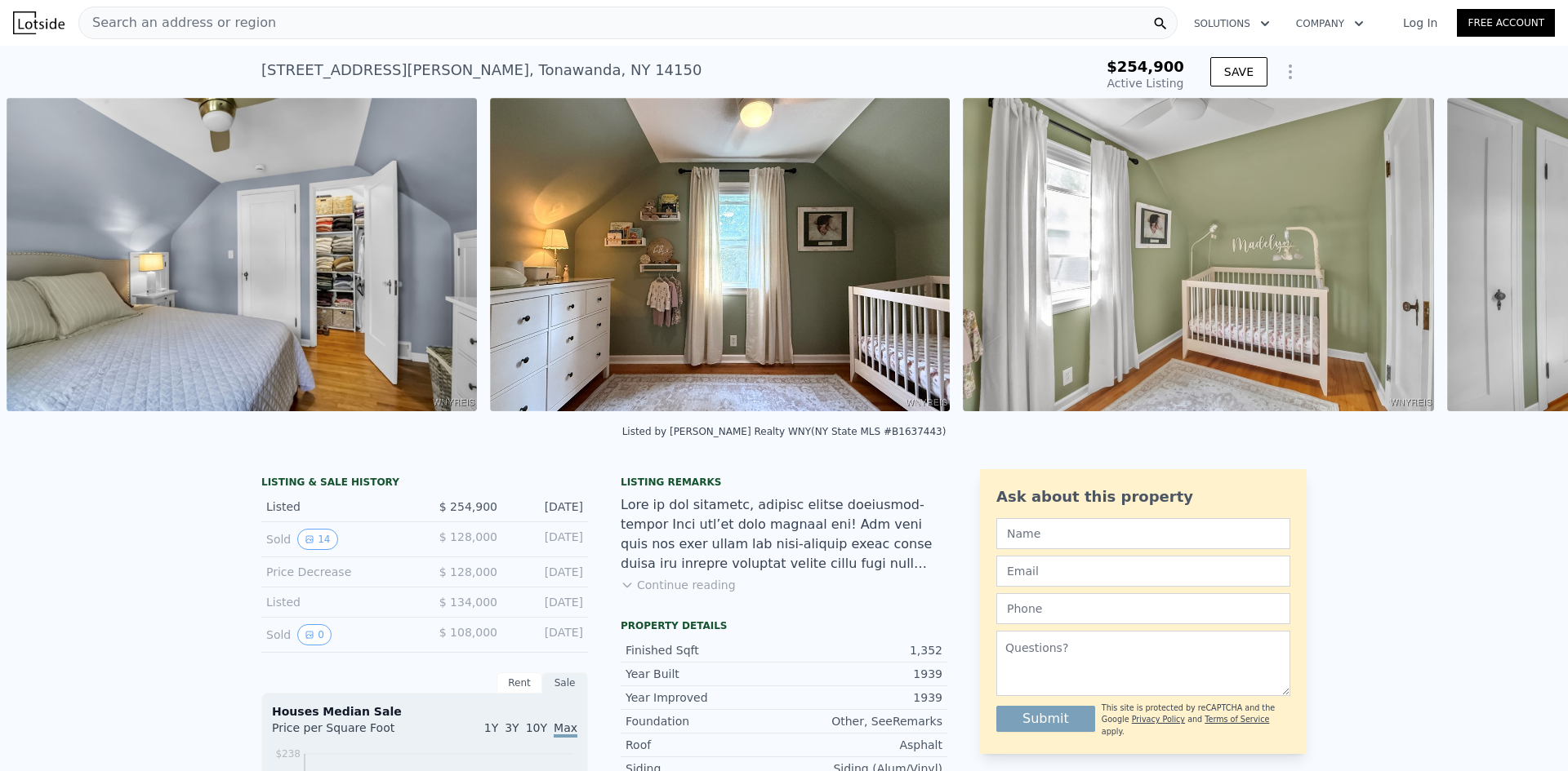
click at [1514, 263] on div "• + − • + − STREET VIEW Loading... SATELLITE VIEW" at bounding box center [784, 257] width 1568 height 319
click at [1520, 263] on icon at bounding box center [1525, 257] width 10 height 17
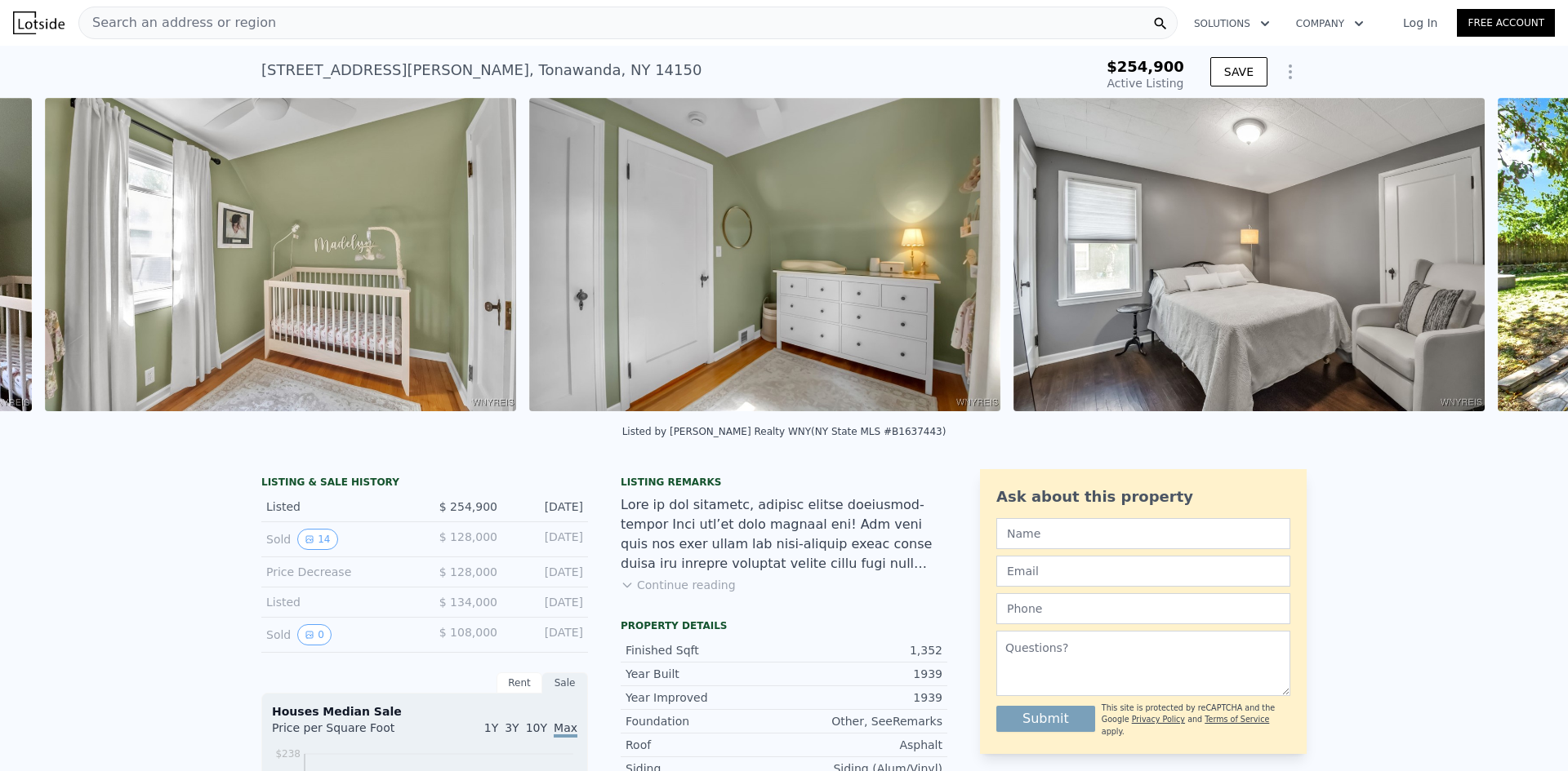
scroll to position [0, 16664]
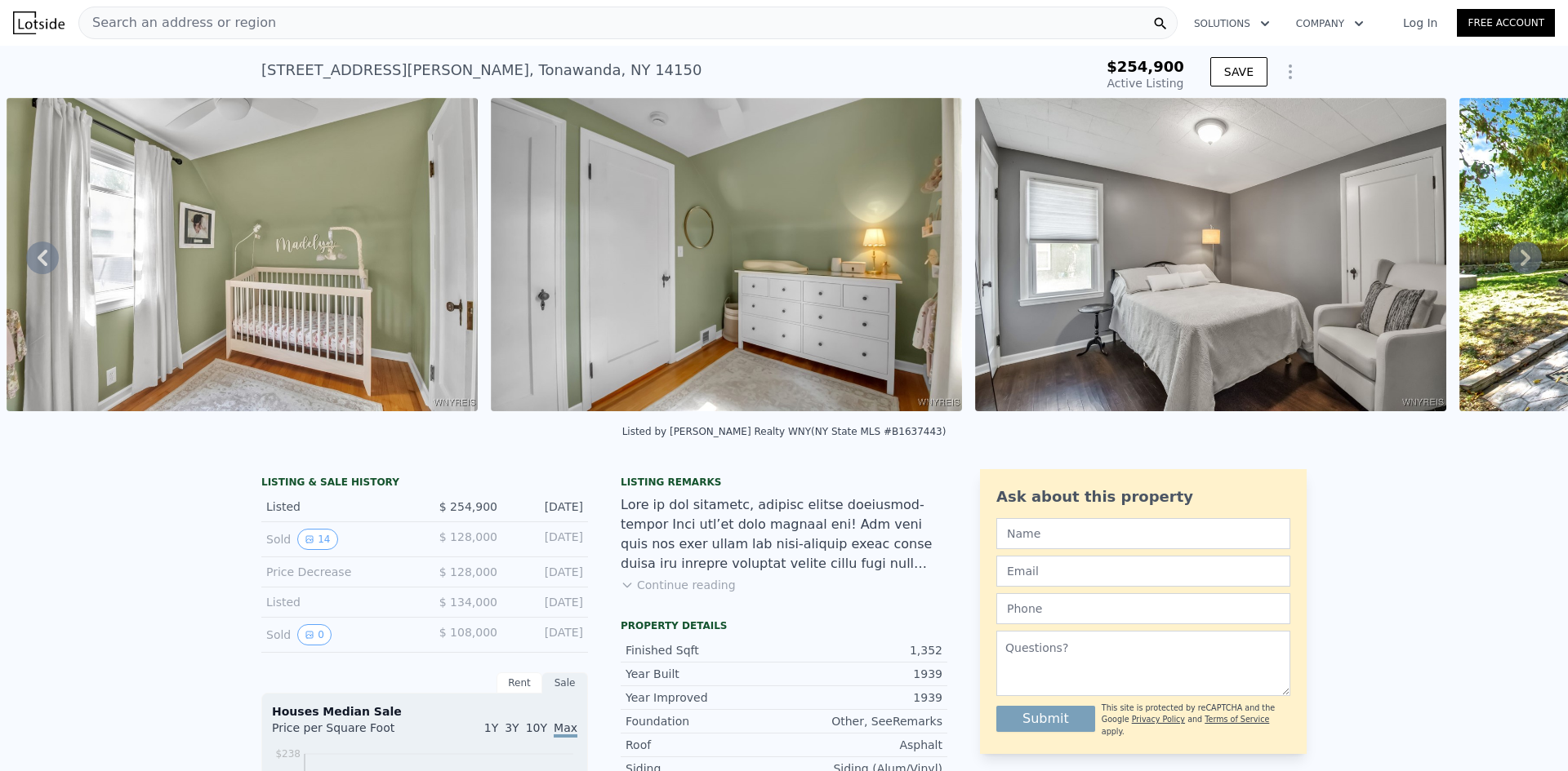
click at [1514, 263] on div "• + − • + − STREET VIEW Loading... SATELLITE VIEW" at bounding box center [784, 257] width 1568 height 319
click at [1517, 255] on icon at bounding box center [1526, 258] width 33 height 33
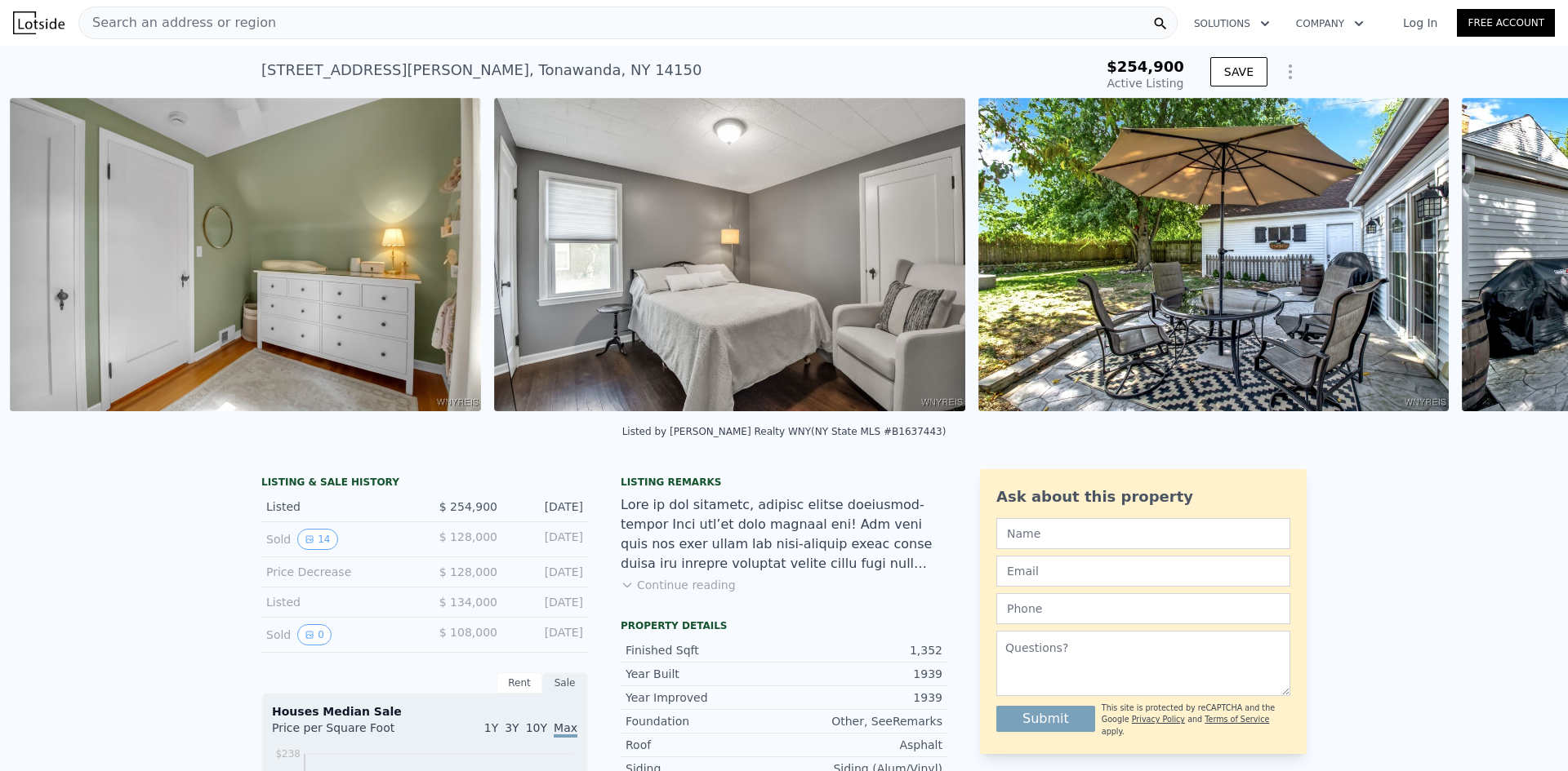
scroll to position [0, 17149]
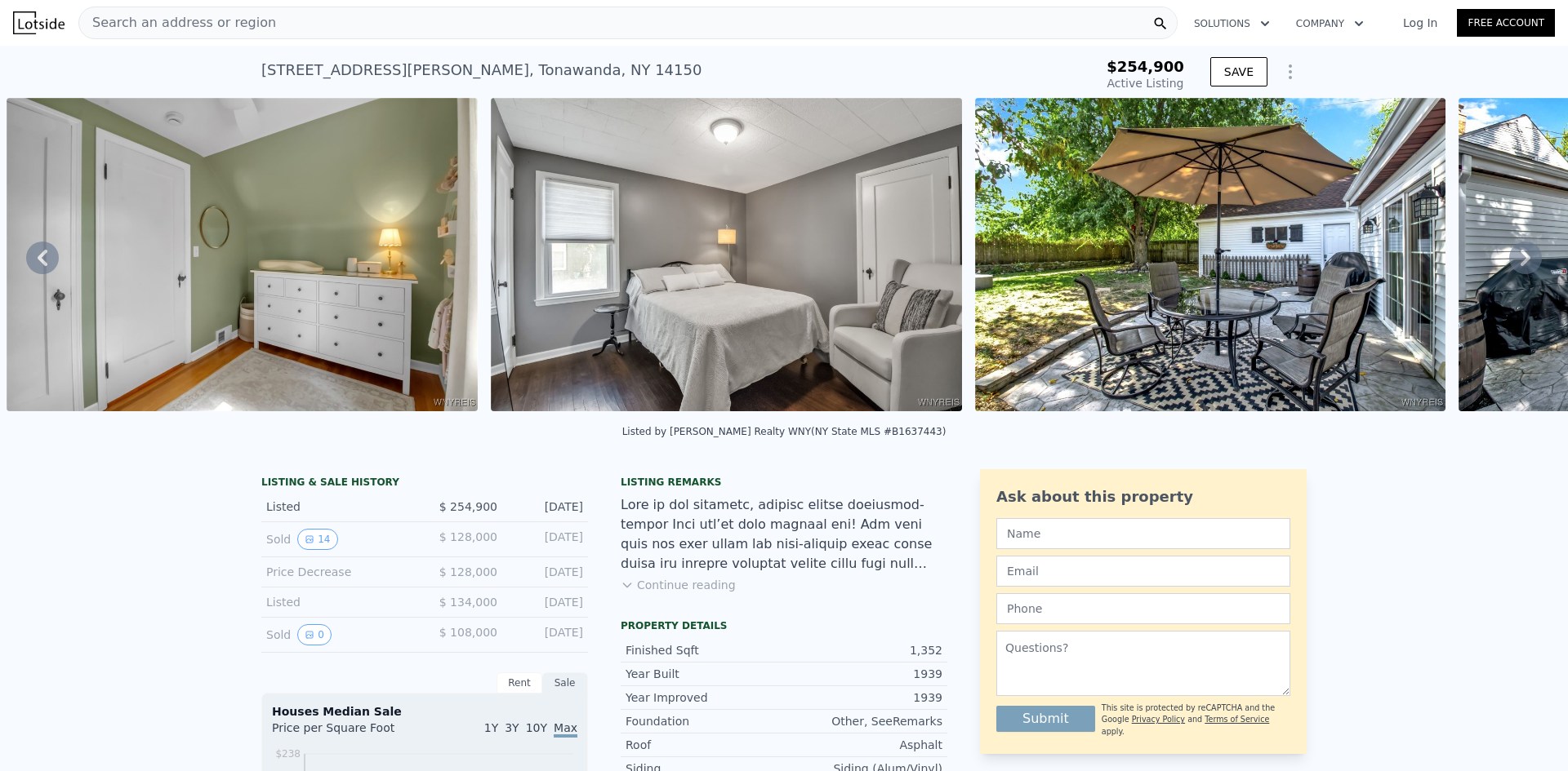
click at [1515, 258] on icon at bounding box center [1526, 258] width 33 height 33
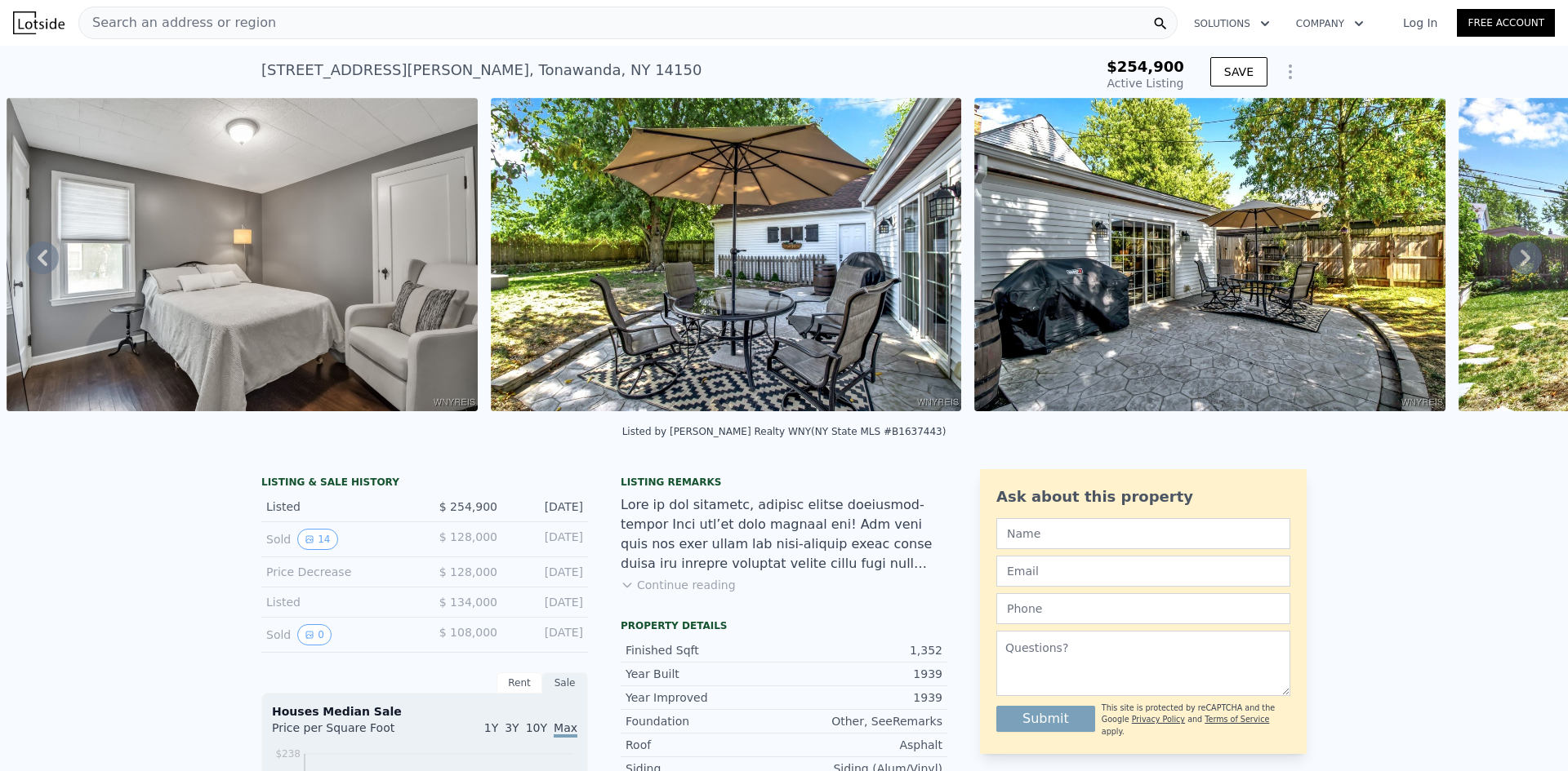
click at [1515, 258] on icon at bounding box center [1526, 258] width 33 height 33
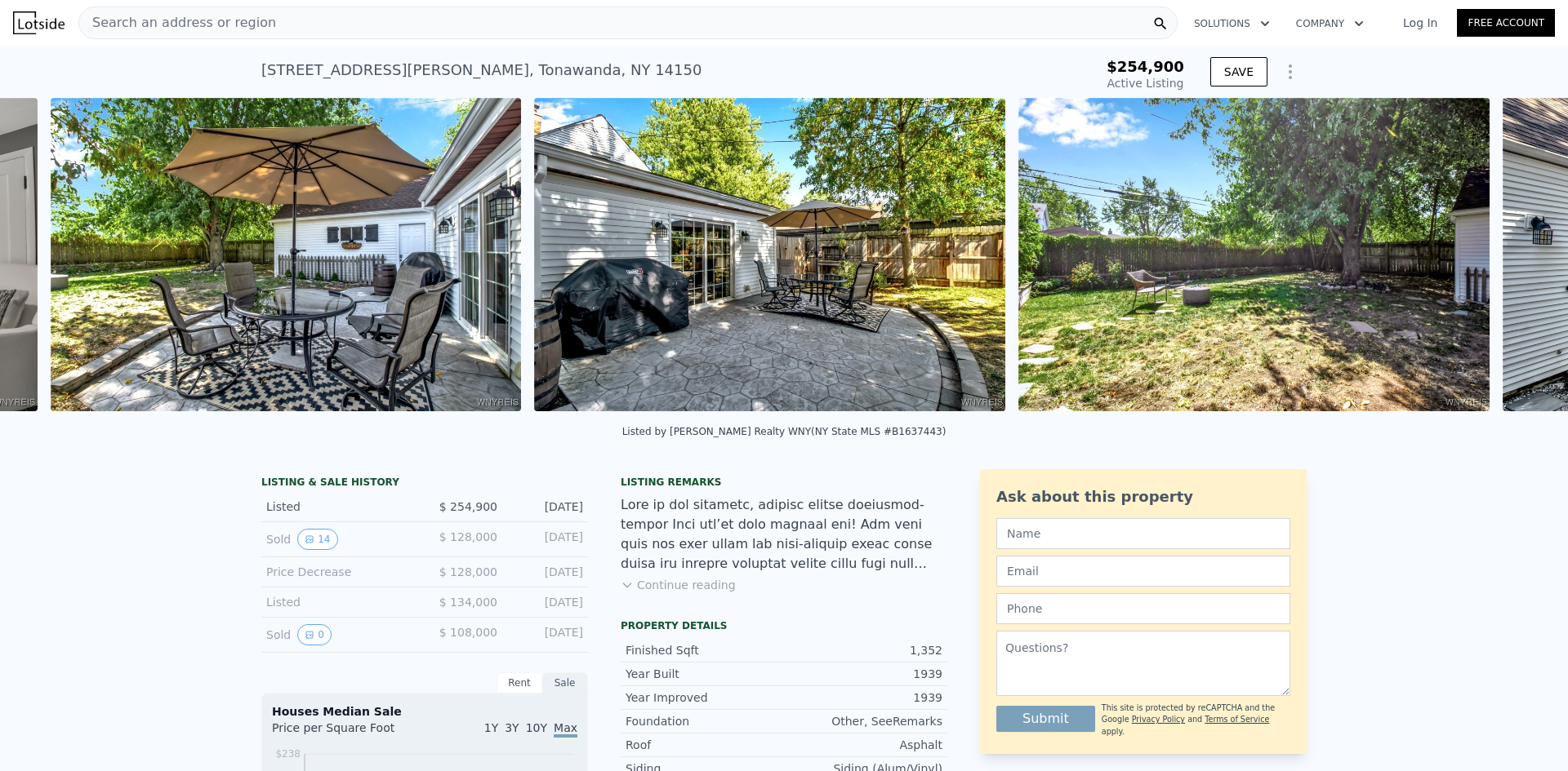
scroll to position [0, 18117]
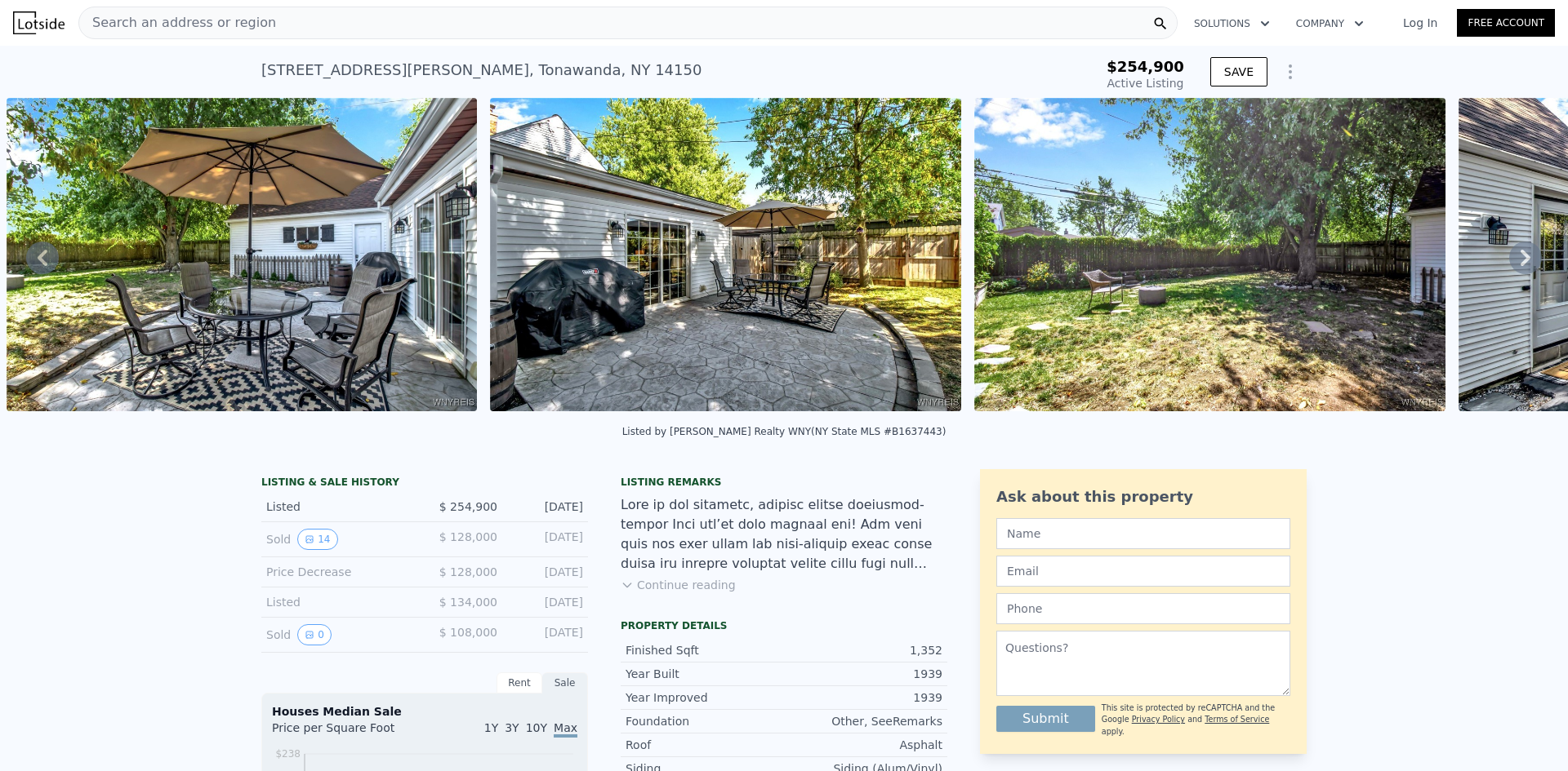
click at [1515, 258] on icon at bounding box center [1526, 258] width 33 height 33
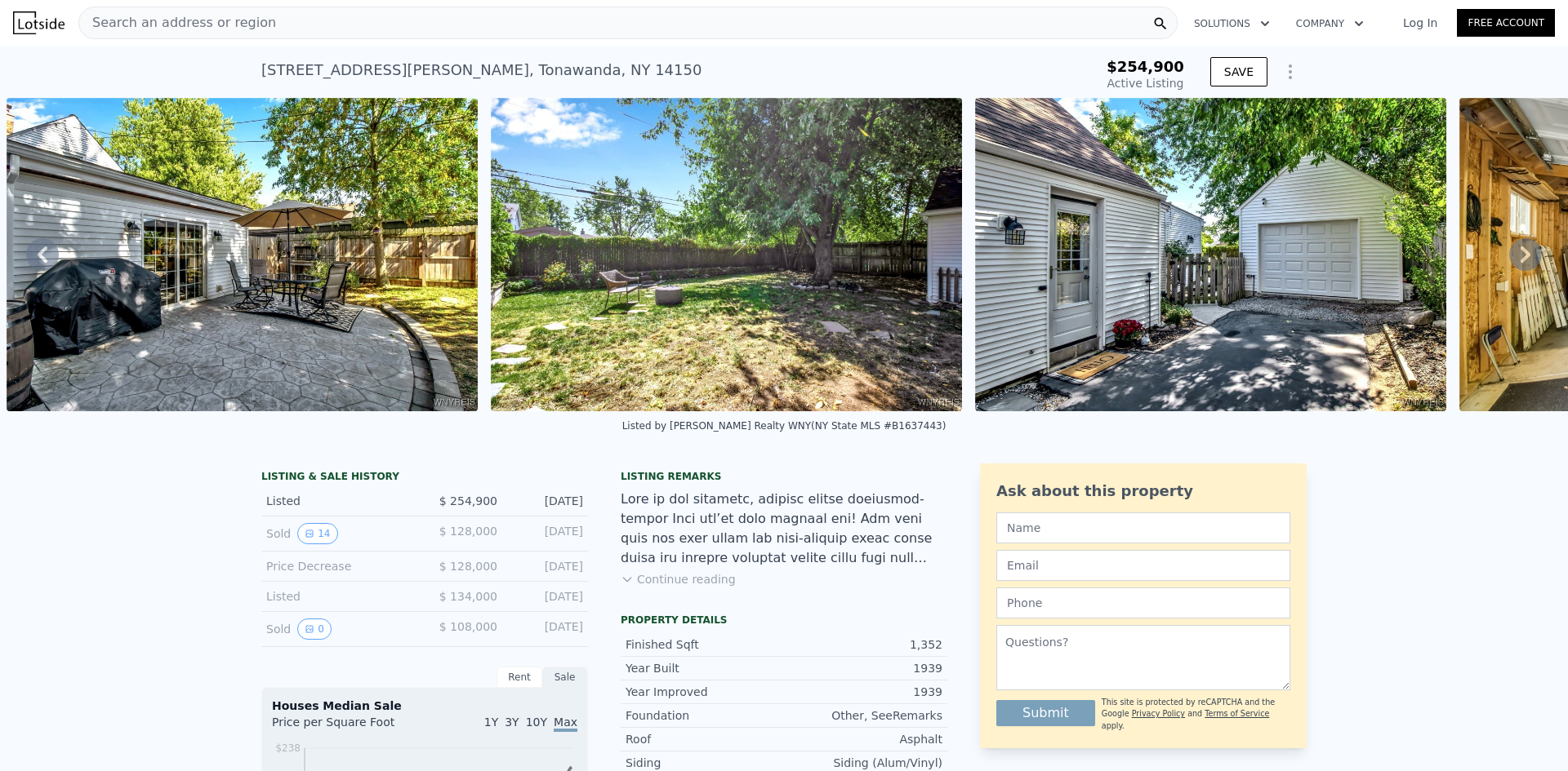
click at [1520, 258] on icon at bounding box center [1525, 254] width 10 height 17
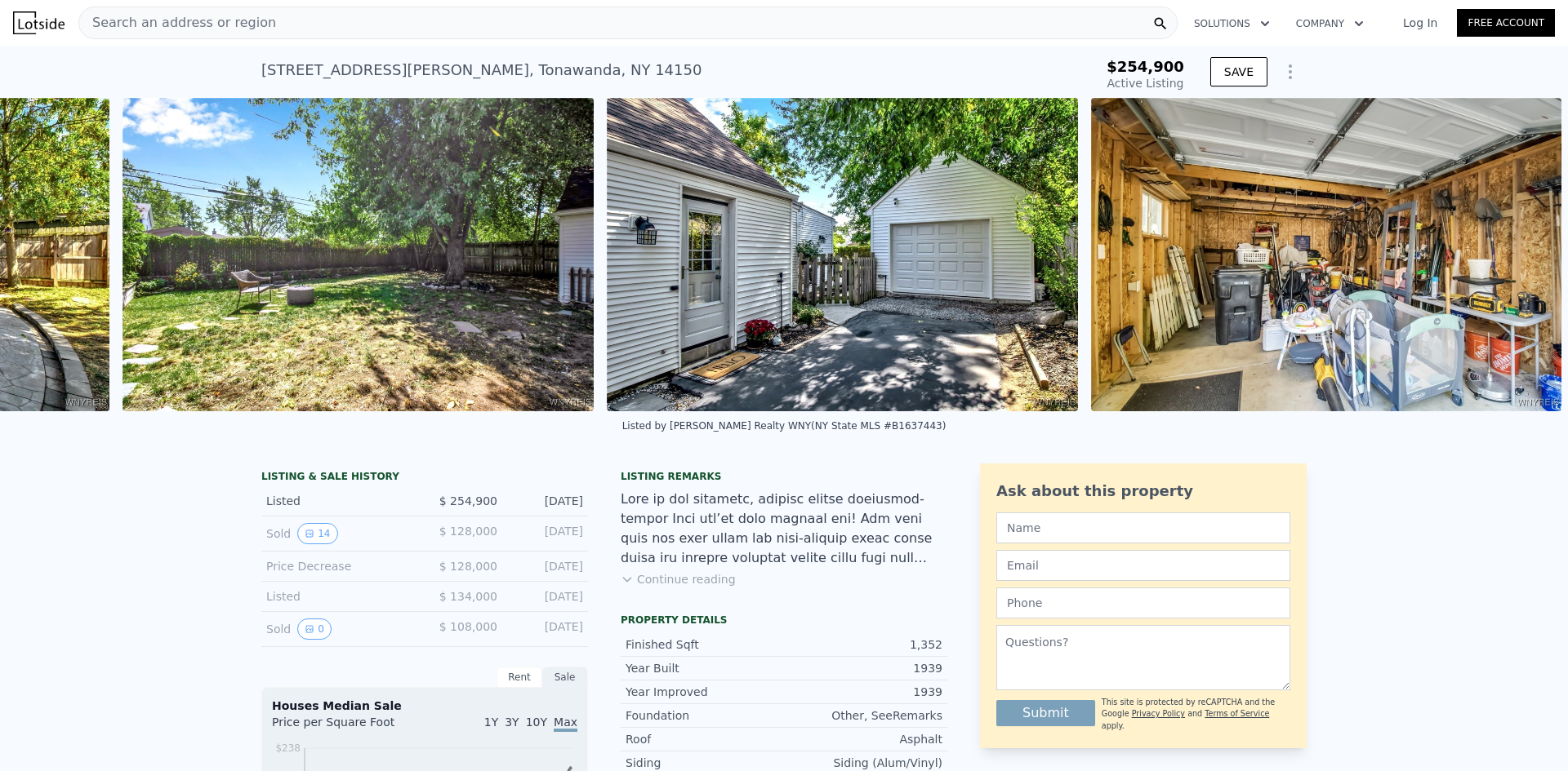
scroll to position [0, 18981]
click at [1515, 258] on img at bounding box center [1326, 255] width 471 height 314
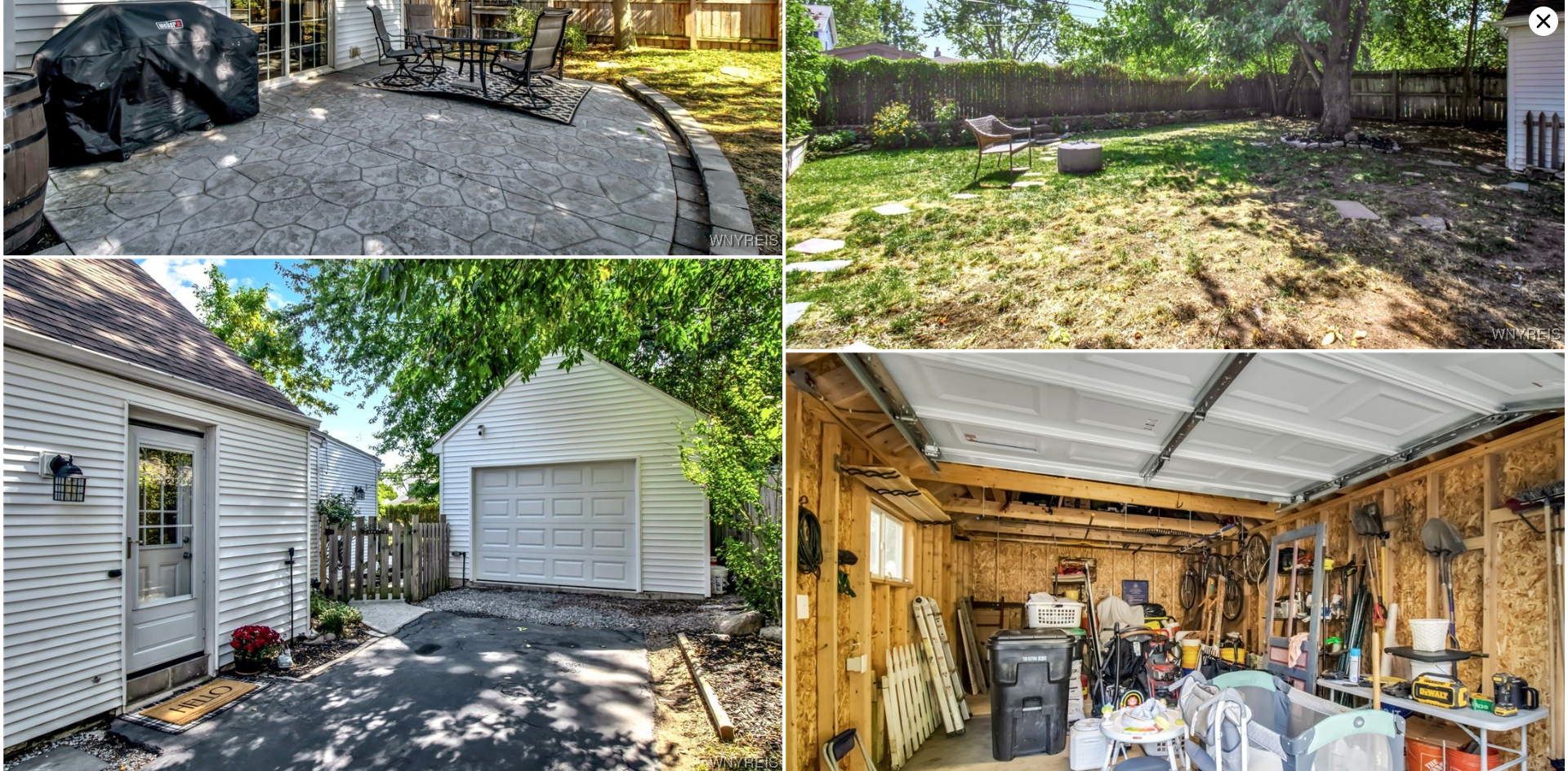
scroll to position [9430, 0]
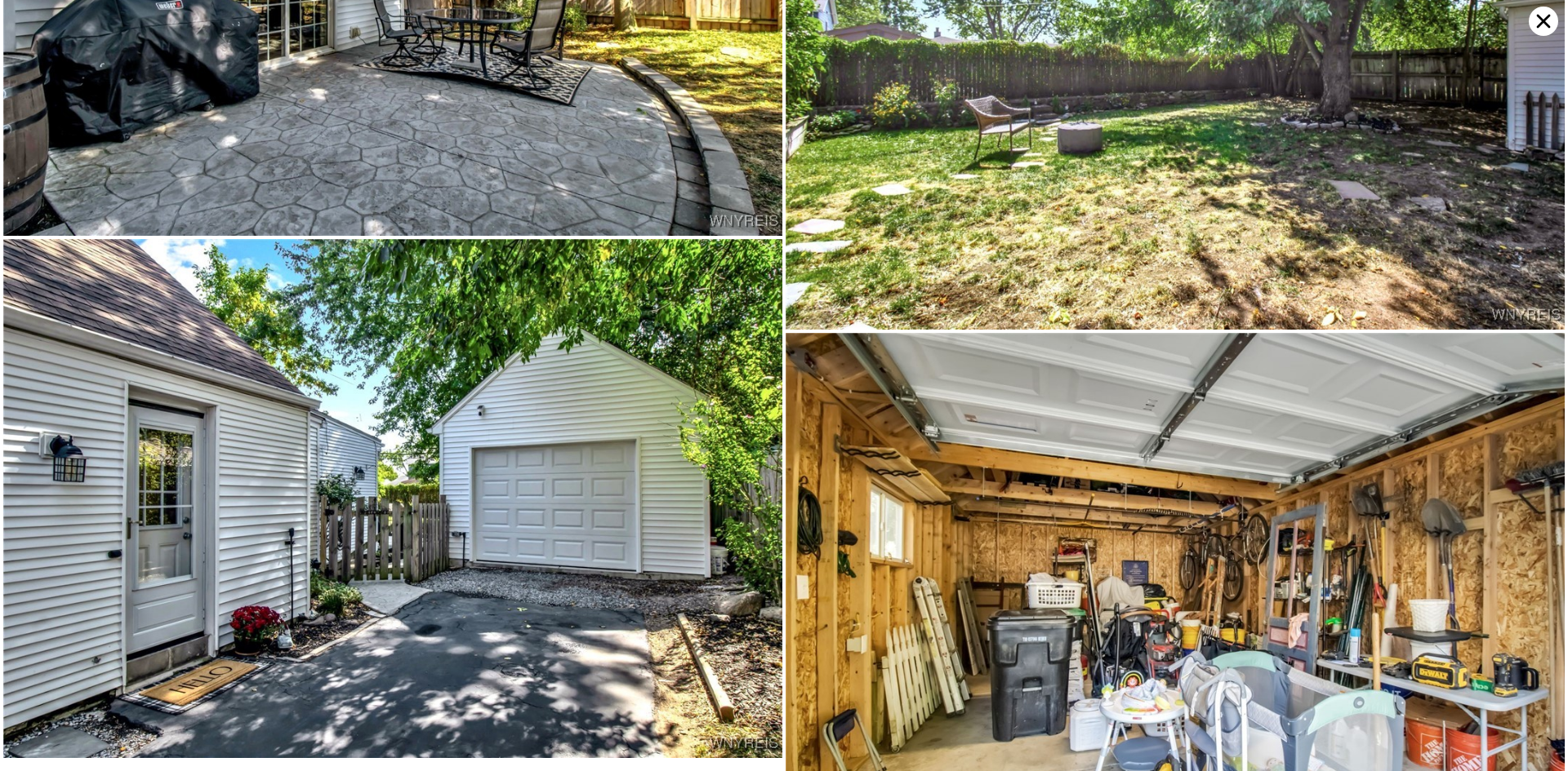
click at [1541, 22] on icon at bounding box center [1544, 21] width 29 height 29
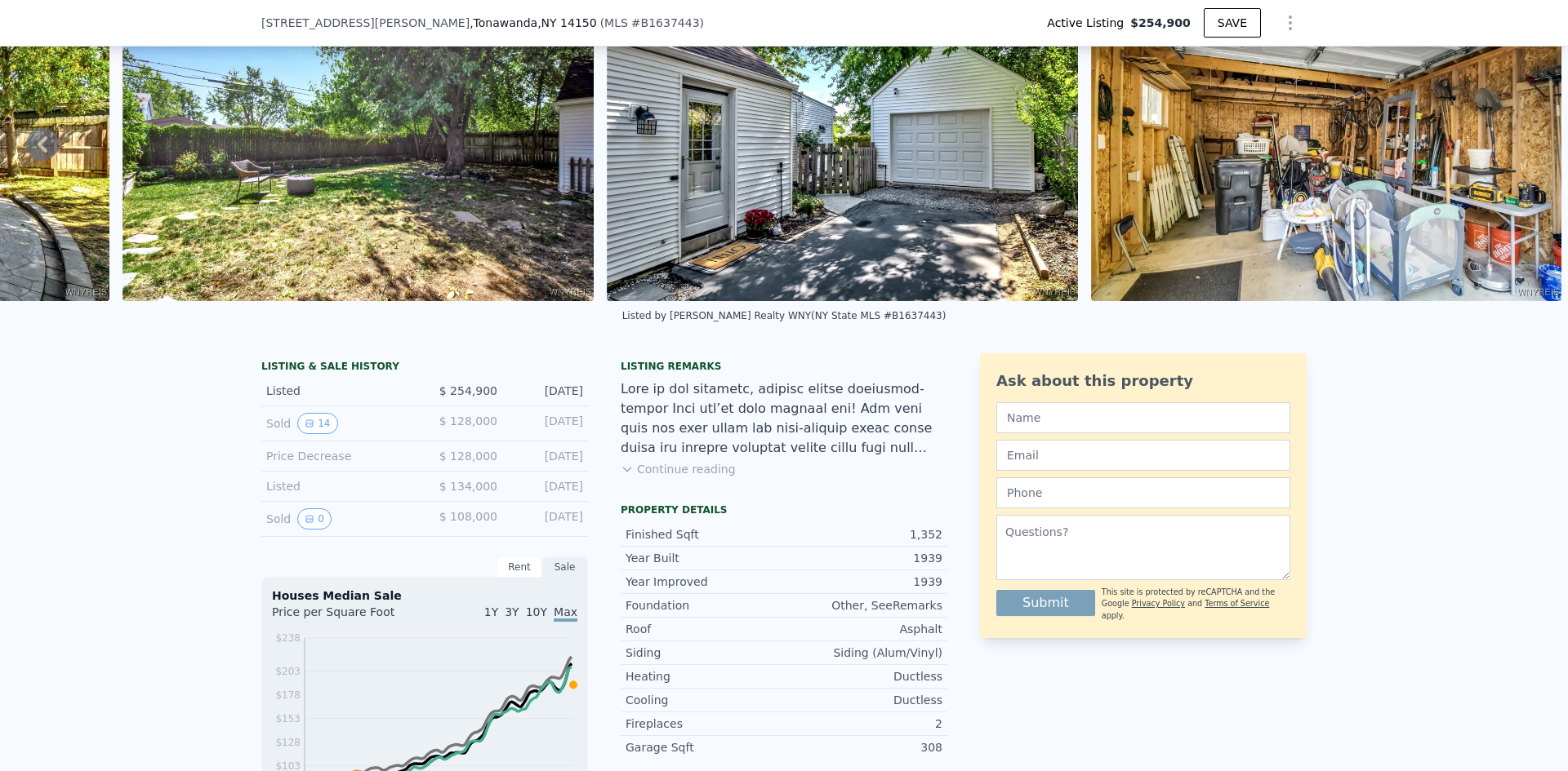
scroll to position [239, 0]
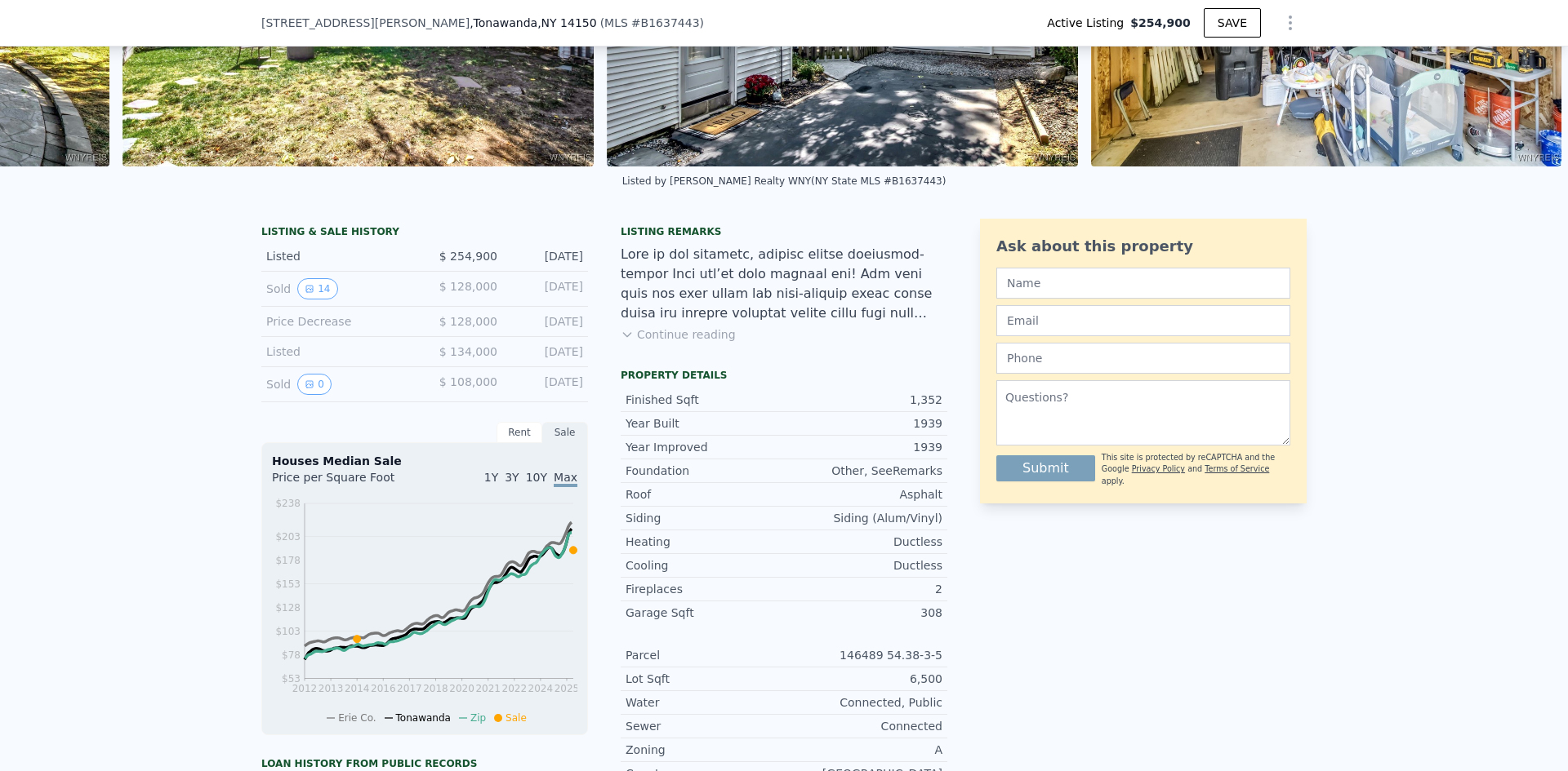
click at [676, 343] on button "Continue reading" at bounding box center [679, 334] width 115 height 17
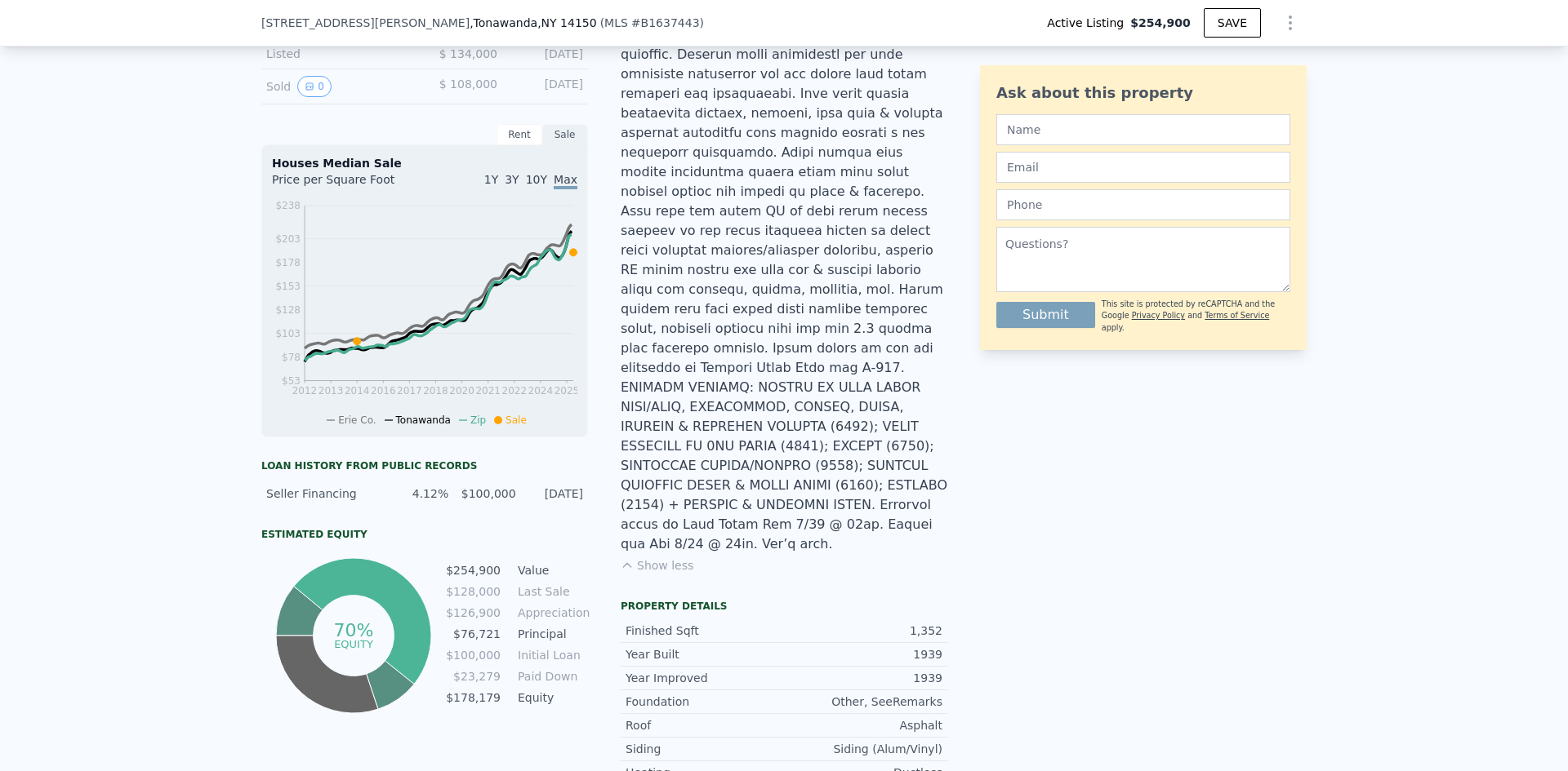
scroll to position [565, 0]
